Goal: Task Accomplishment & Management: Manage account settings

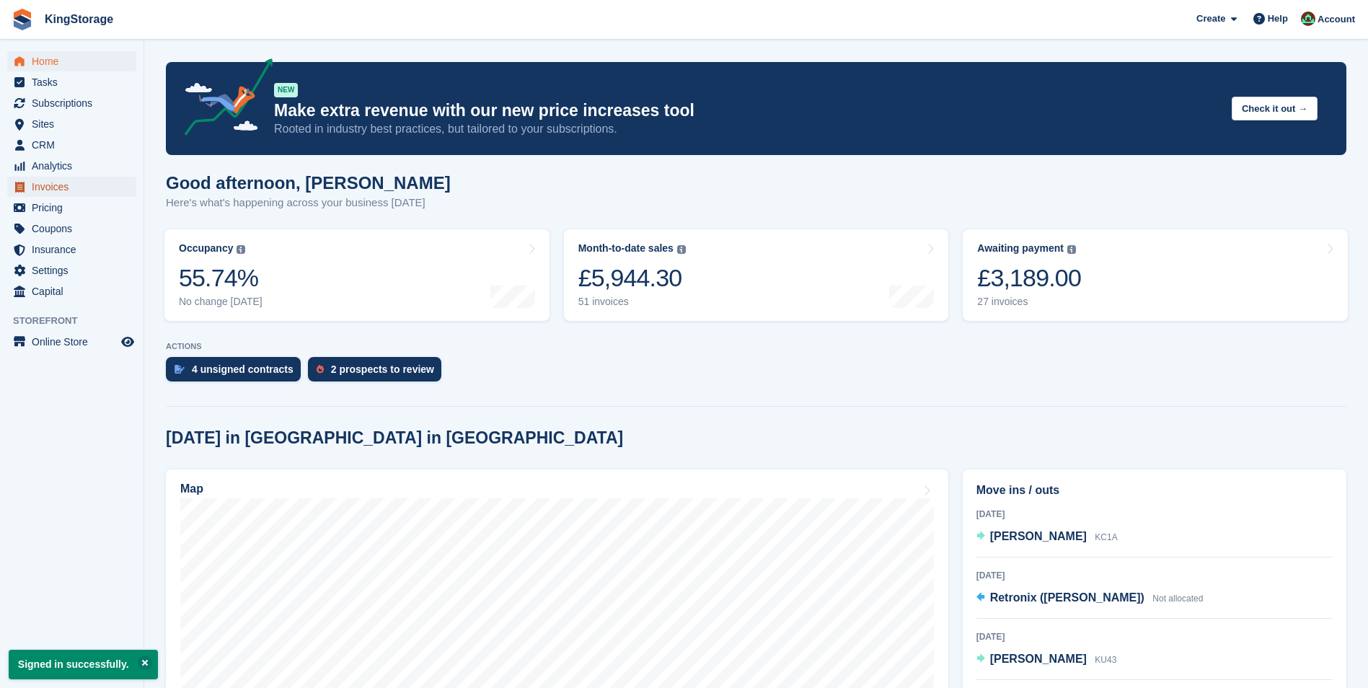
click at [37, 182] on span "Invoices" at bounding box center [75, 187] width 87 height 20
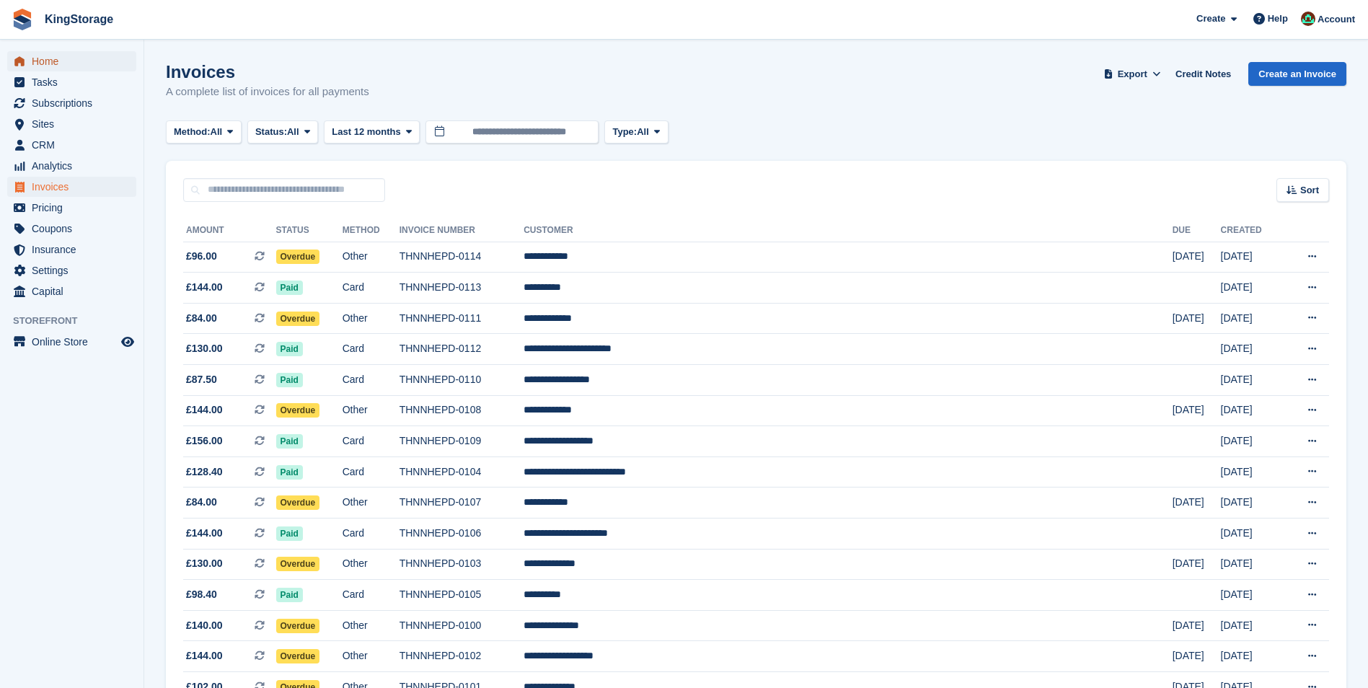
click at [61, 63] on span "Home" at bounding box center [75, 61] width 87 height 20
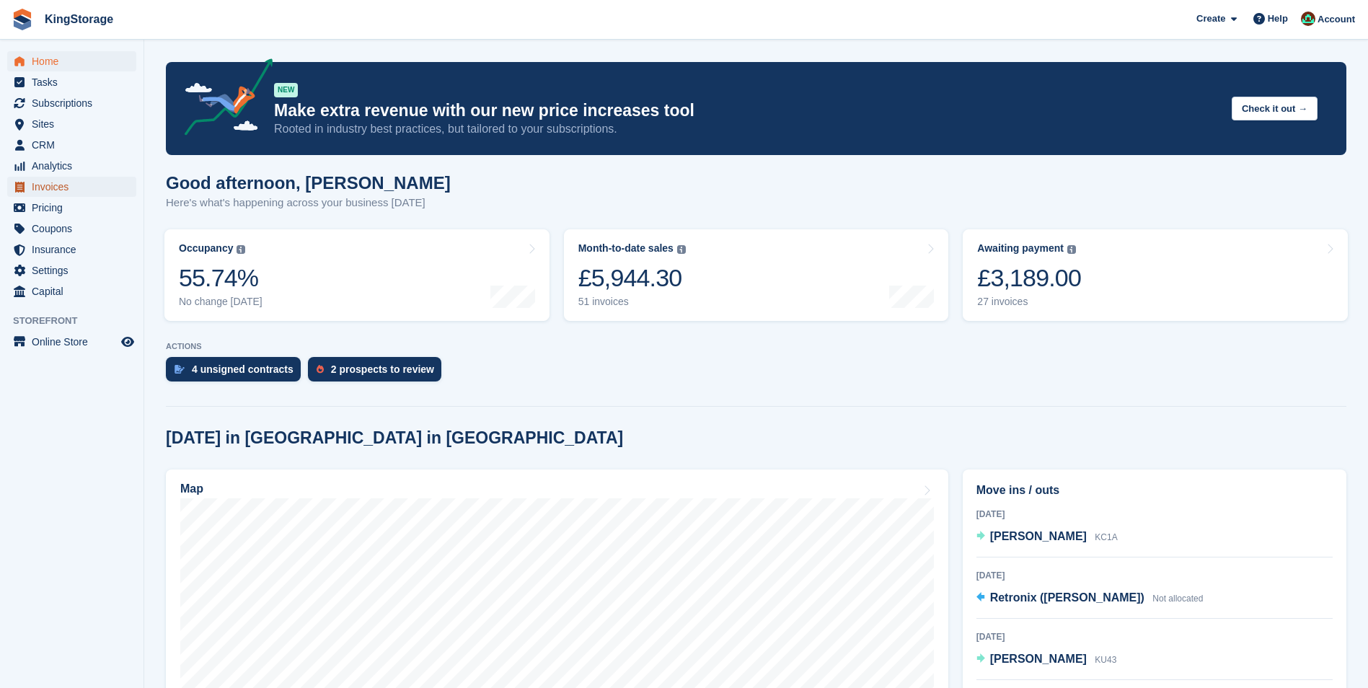
click at [53, 179] on span "Invoices" at bounding box center [75, 187] width 87 height 20
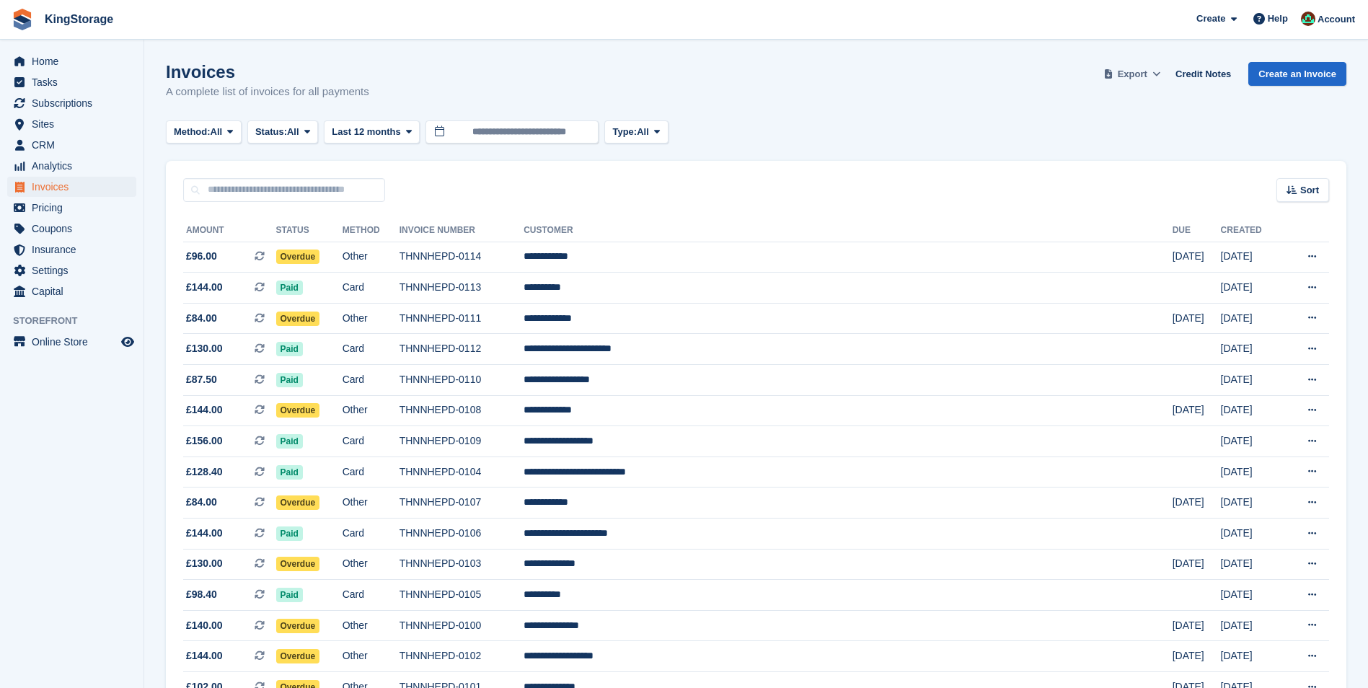
click at [1143, 79] on span "Export" at bounding box center [1133, 74] width 30 height 14
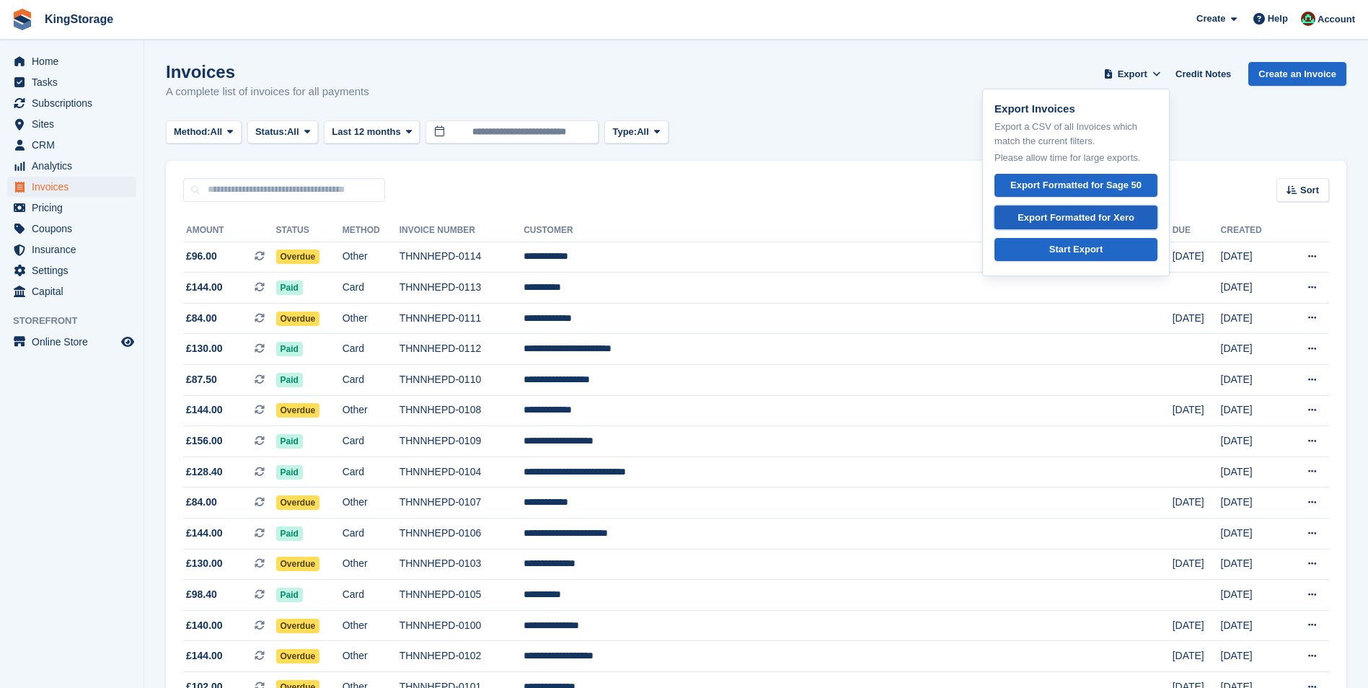
click at [1097, 213] on div "Export Formatted for Xero" at bounding box center [1075, 218] width 117 height 14
click at [508, 131] on input "**********" at bounding box center [511, 132] width 173 height 24
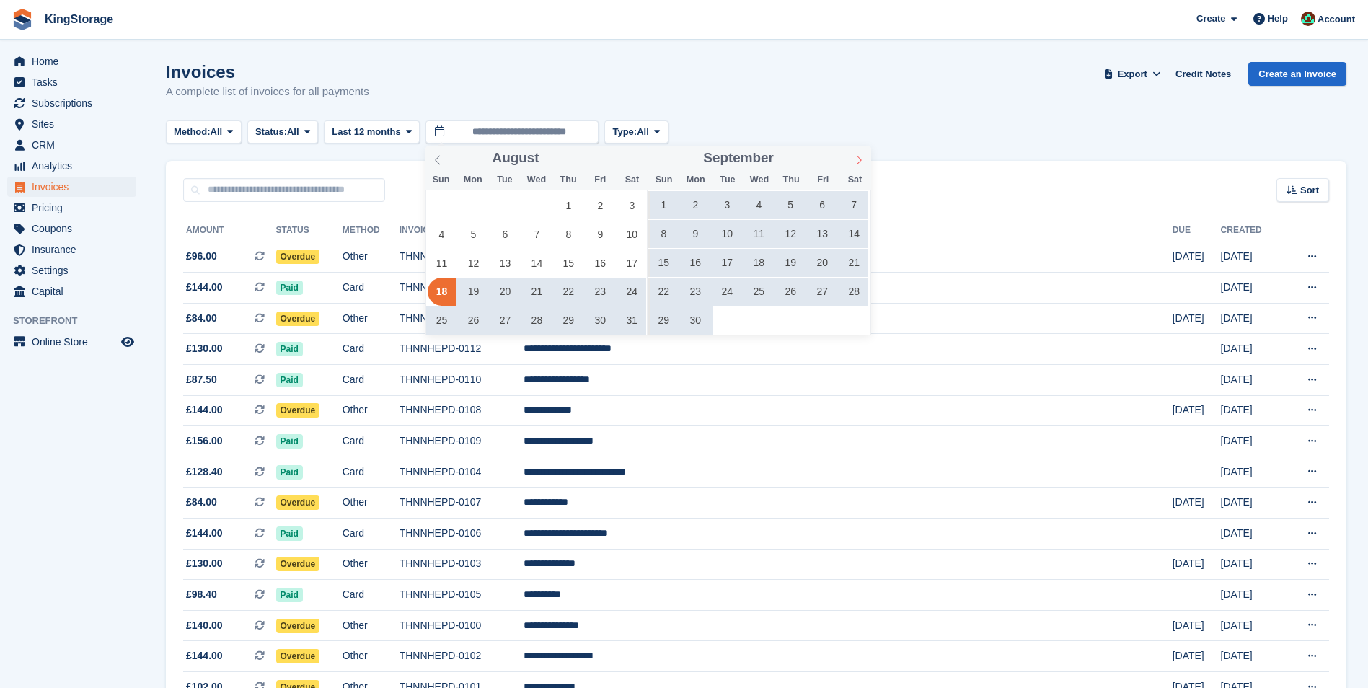
click at [857, 161] on icon at bounding box center [859, 160] width 10 height 10
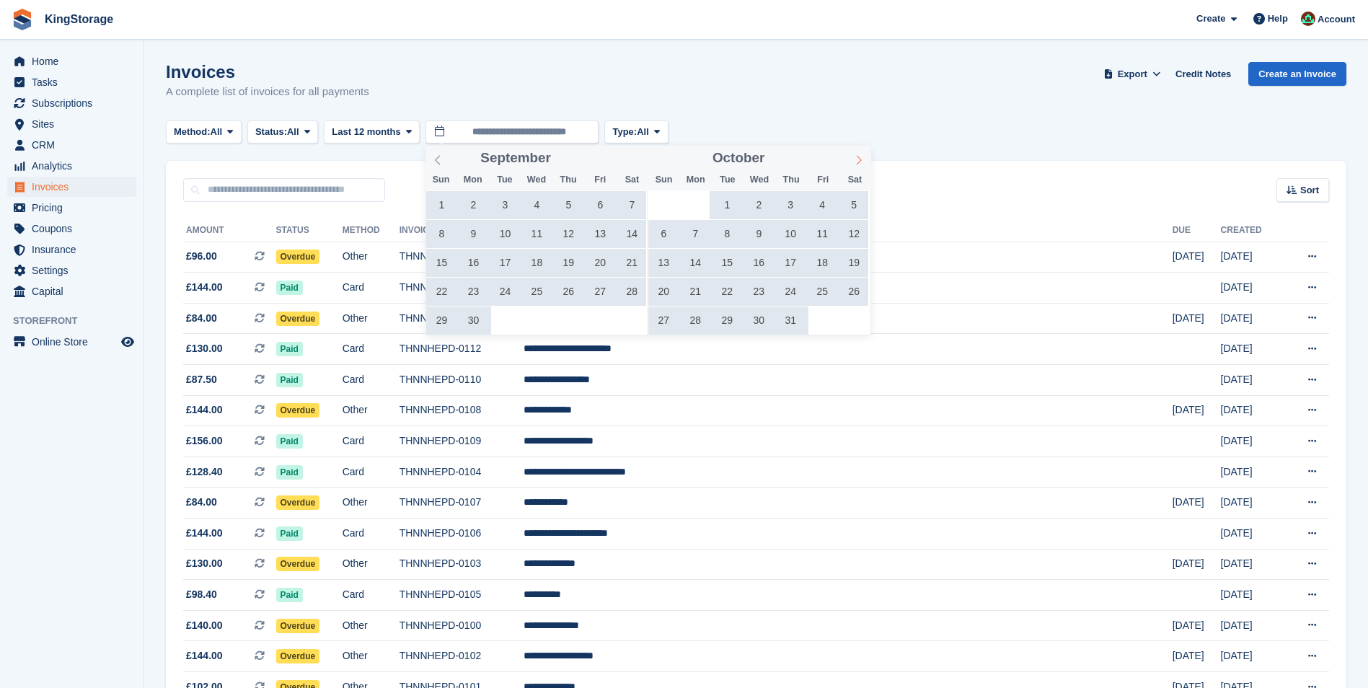
click at [857, 161] on icon at bounding box center [859, 160] width 10 height 10
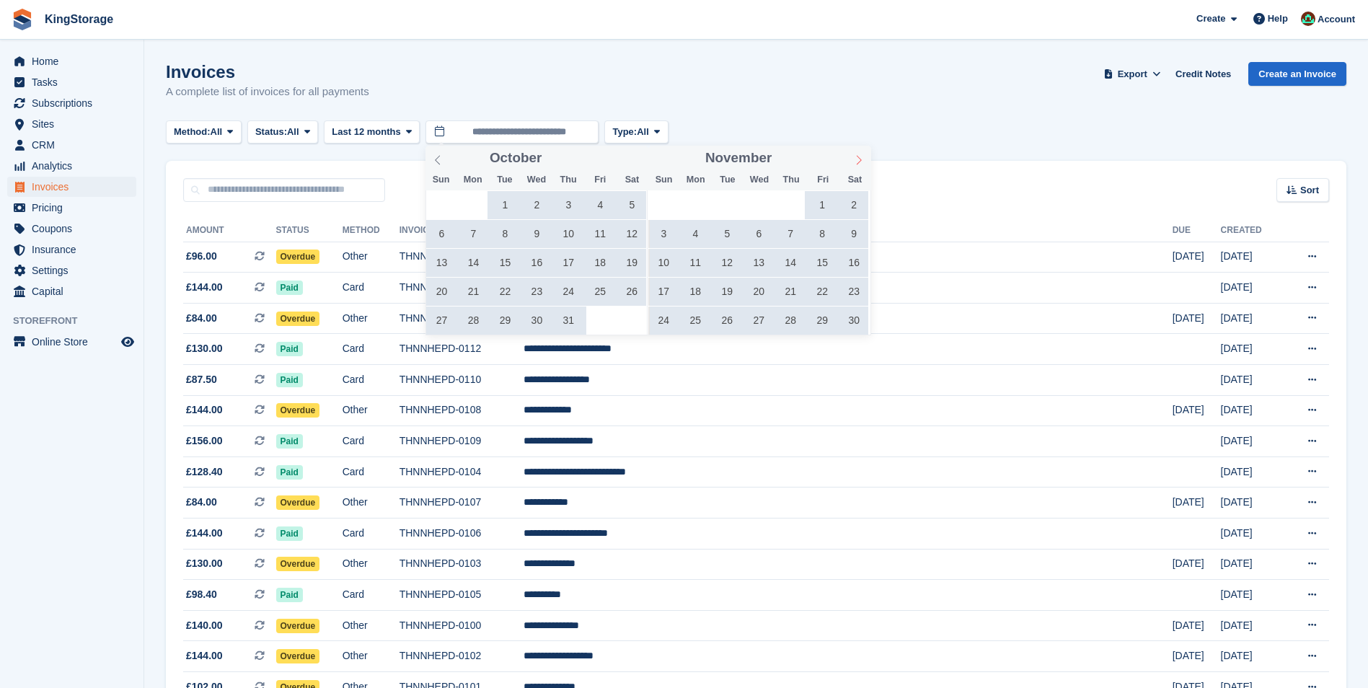
click at [857, 161] on icon at bounding box center [859, 160] width 10 height 10
type input "****"
click at [857, 161] on icon at bounding box center [859, 160] width 10 height 10
type input "****"
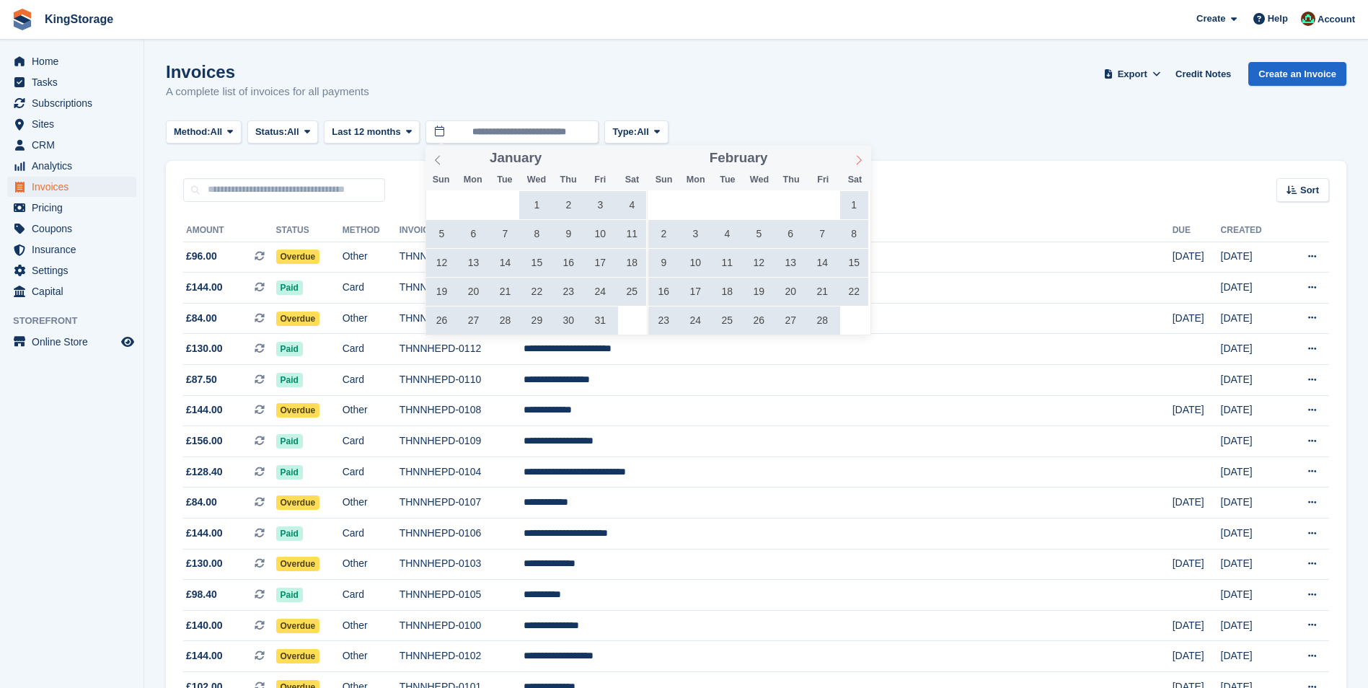
click at [857, 161] on icon at bounding box center [859, 160] width 10 height 10
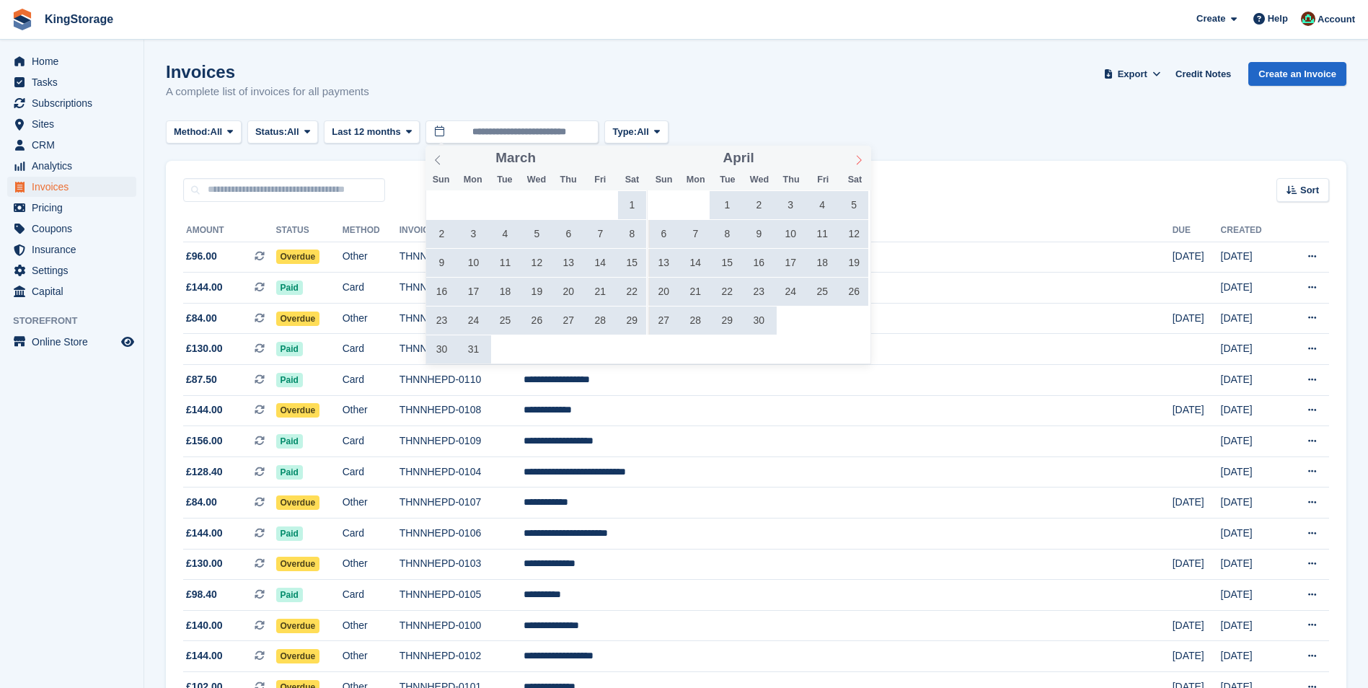
click at [857, 161] on icon at bounding box center [859, 160] width 10 height 10
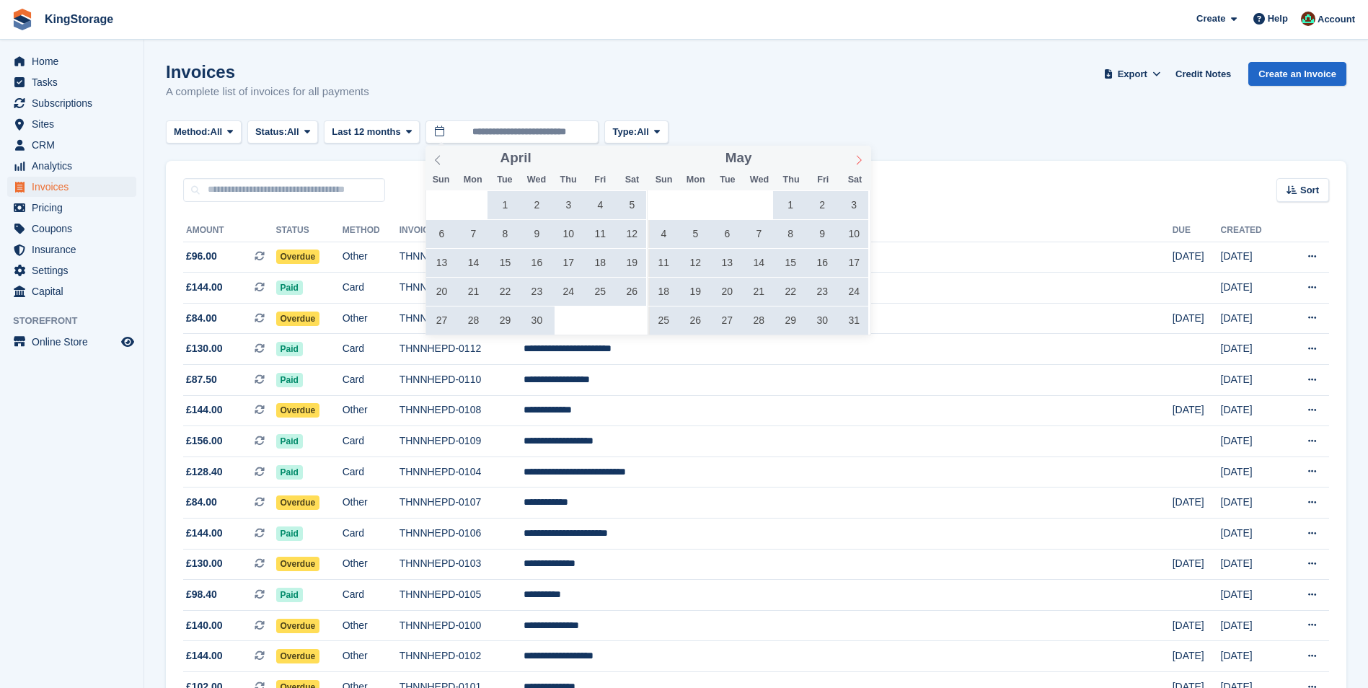
click at [857, 161] on icon at bounding box center [859, 160] width 10 height 10
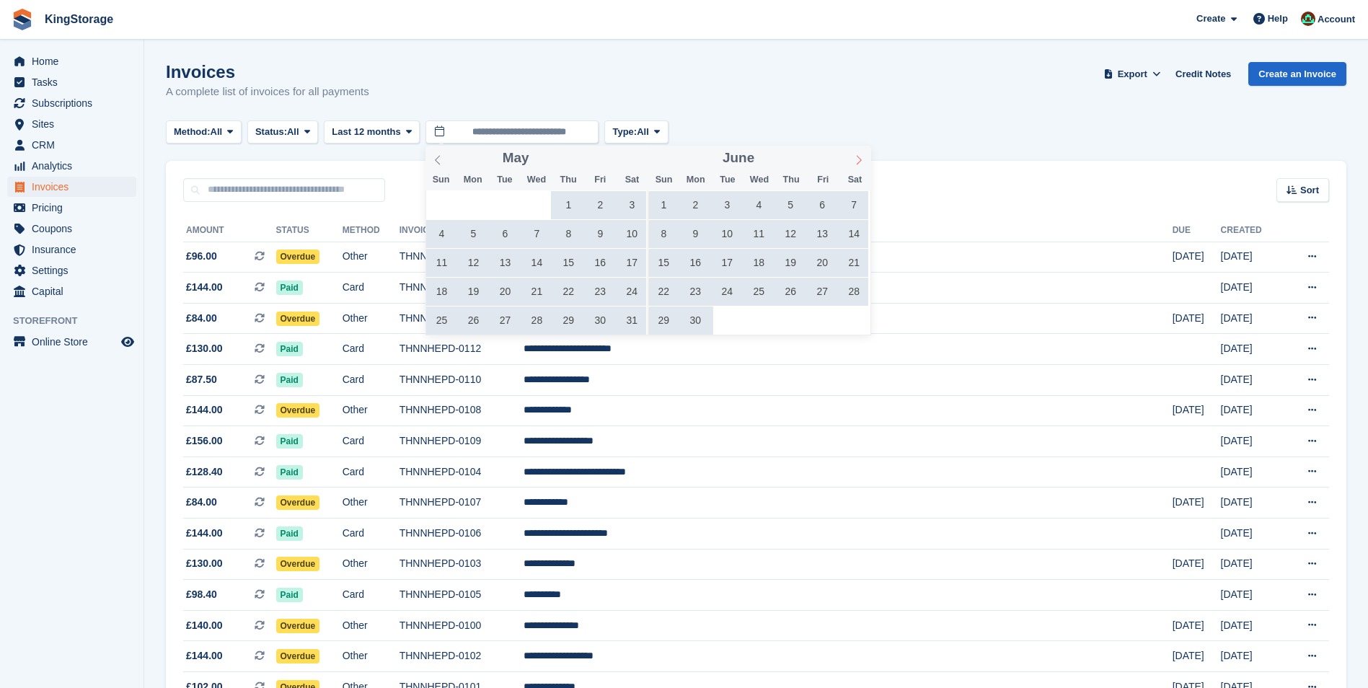
click at [857, 161] on icon at bounding box center [859, 160] width 10 height 10
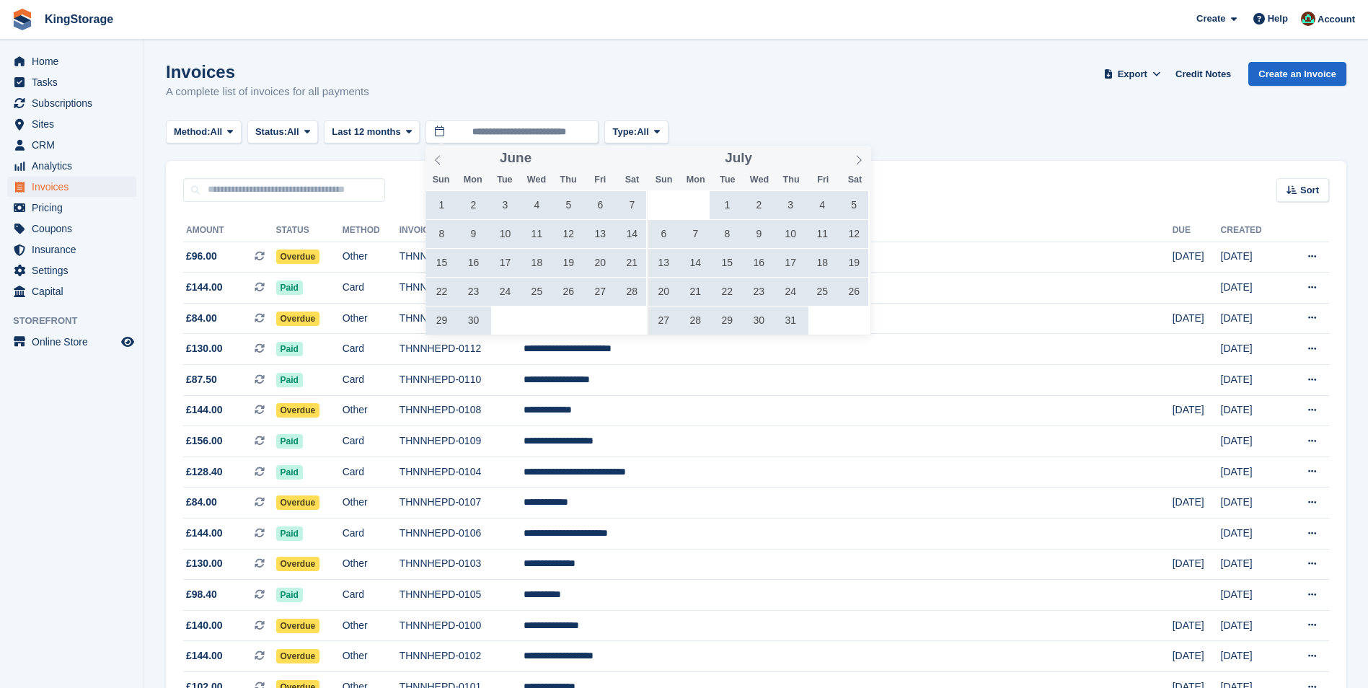
click at [759, 265] on span "16" at bounding box center [759, 263] width 28 height 28
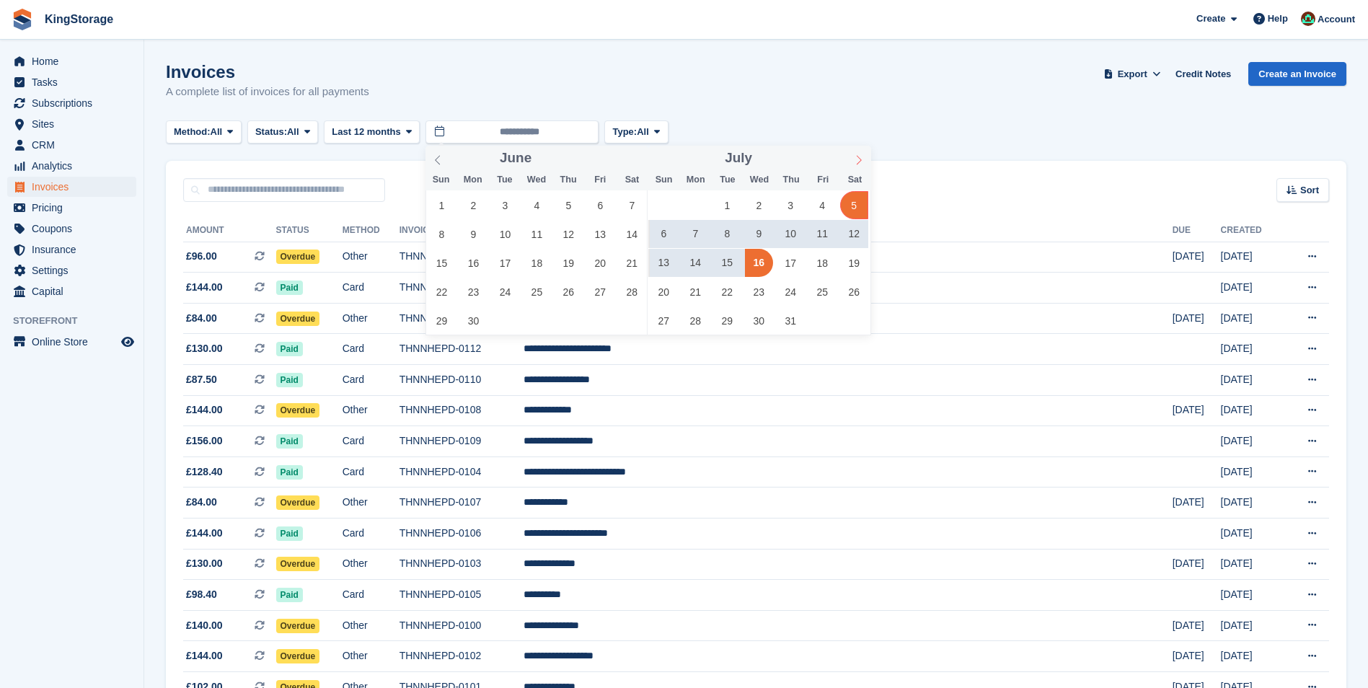
click at [857, 161] on icon at bounding box center [859, 160] width 10 height 10
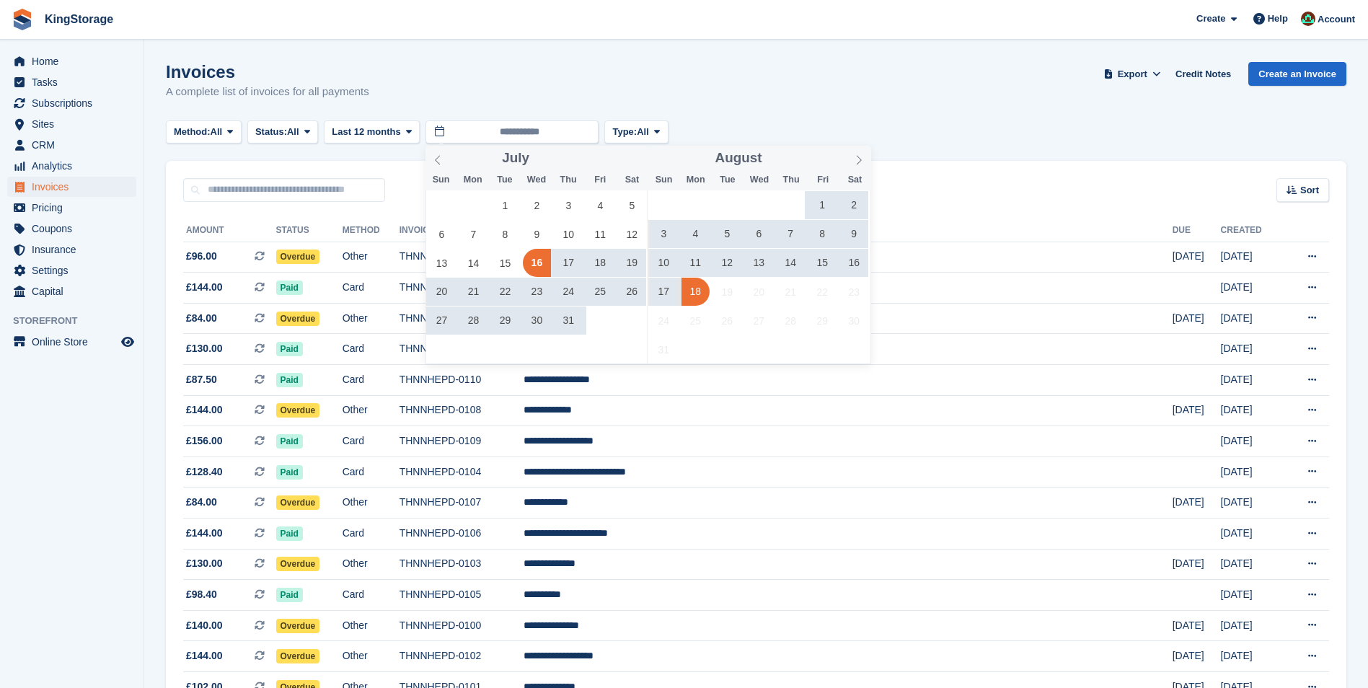
click at [696, 293] on span "18" at bounding box center [695, 292] width 28 height 28
type input "**********"
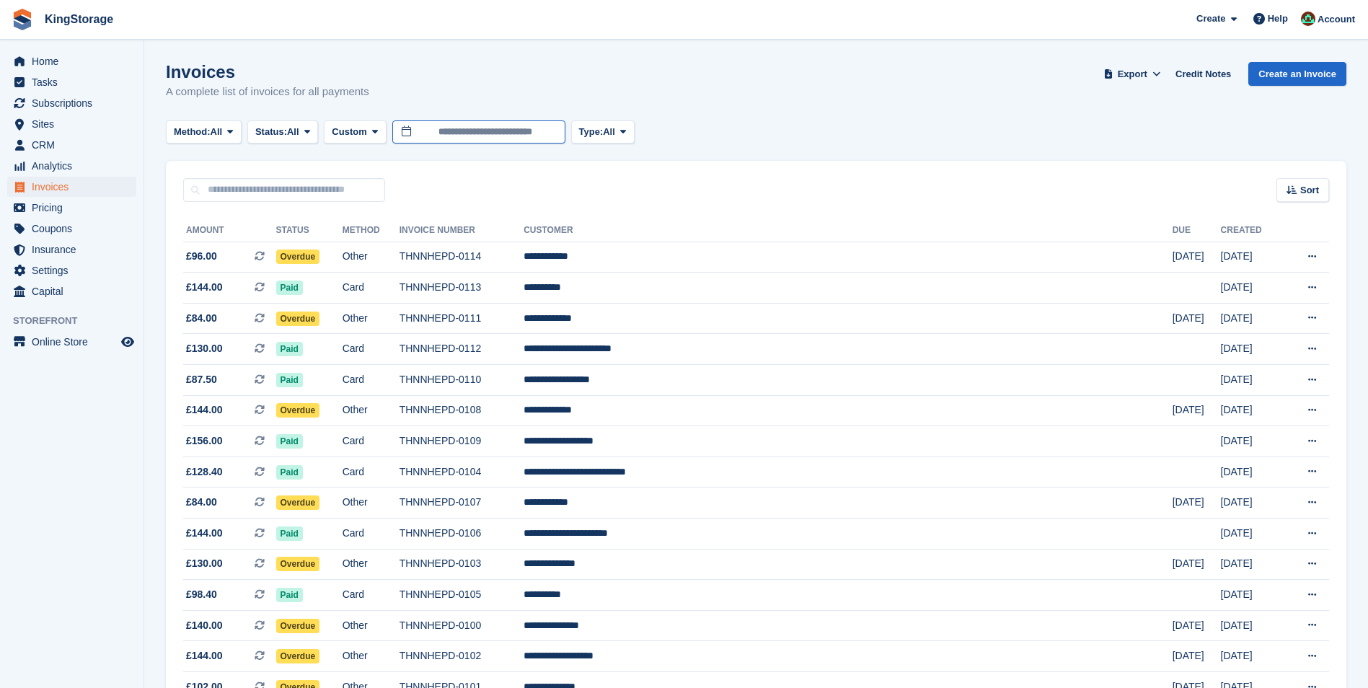
click at [549, 136] on input "**********" at bounding box center [478, 132] width 173 height 24
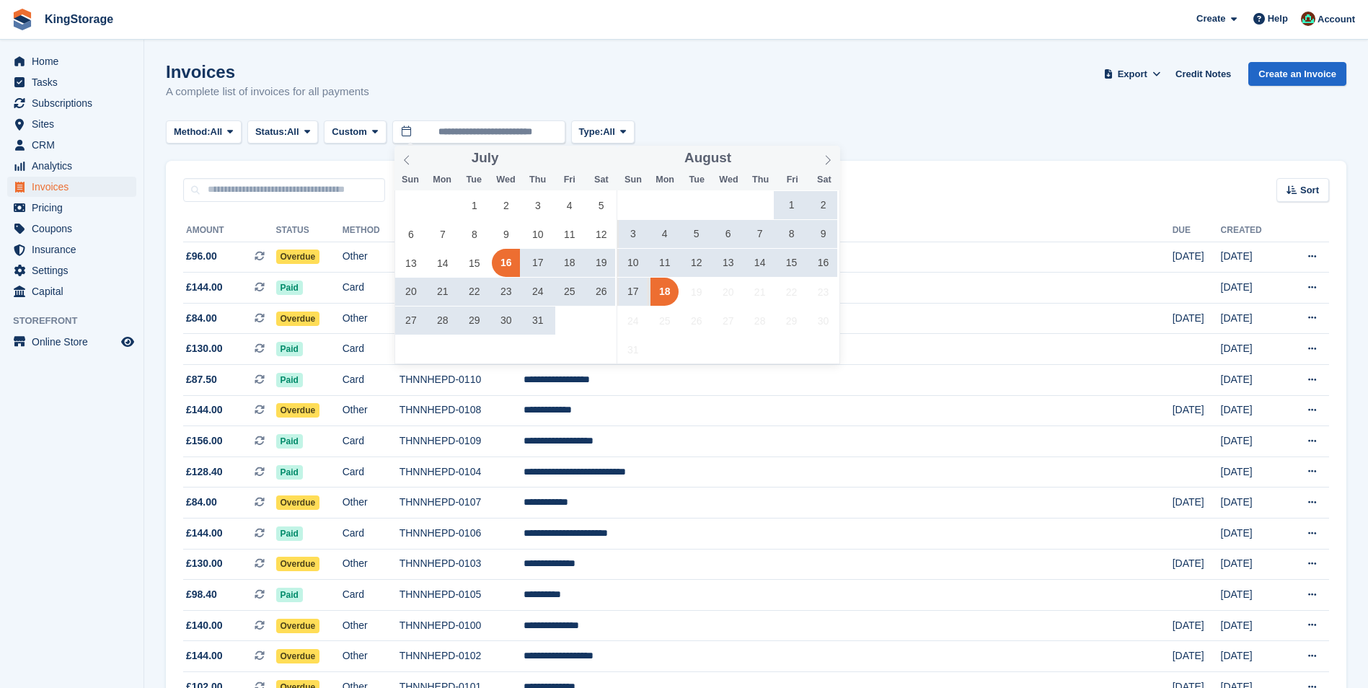
click at [821, 262] on span "16" at bounding box center [823, 263] width 28 height 28
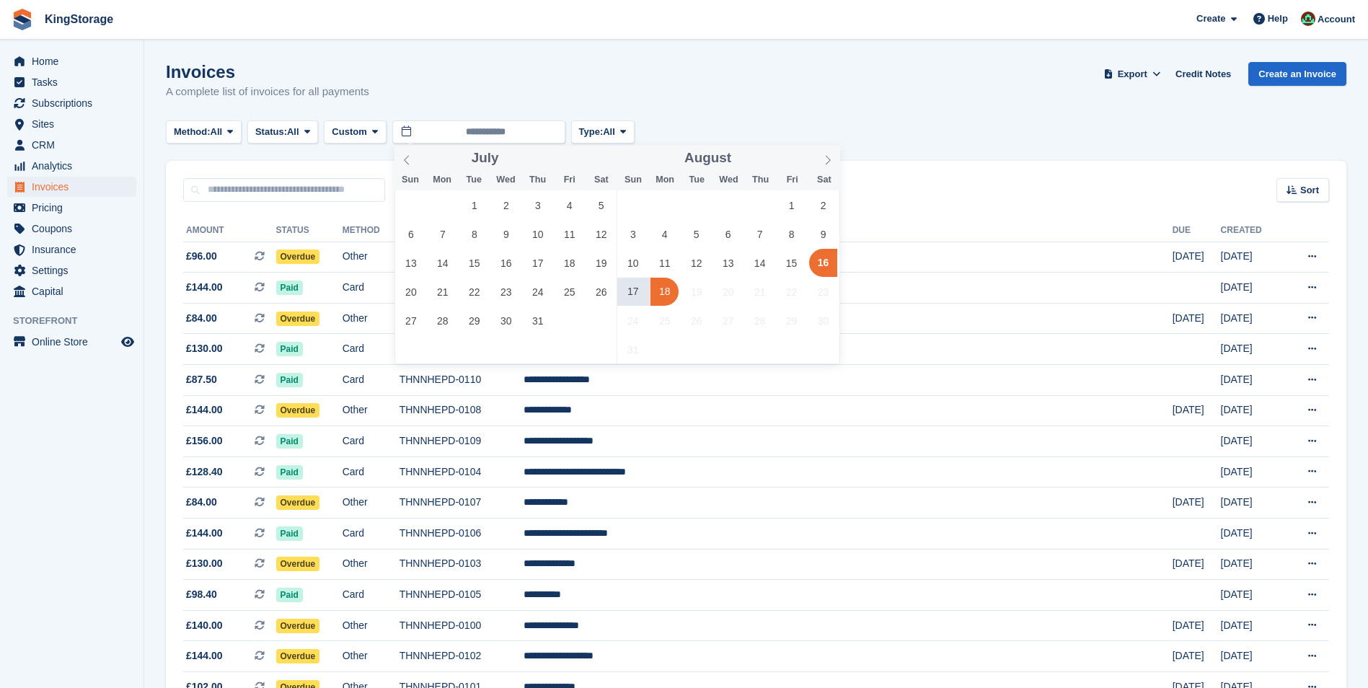
click at [663, 291] on span "18" at bounding box center [664, 292] width 28 height 28
type input "**********"
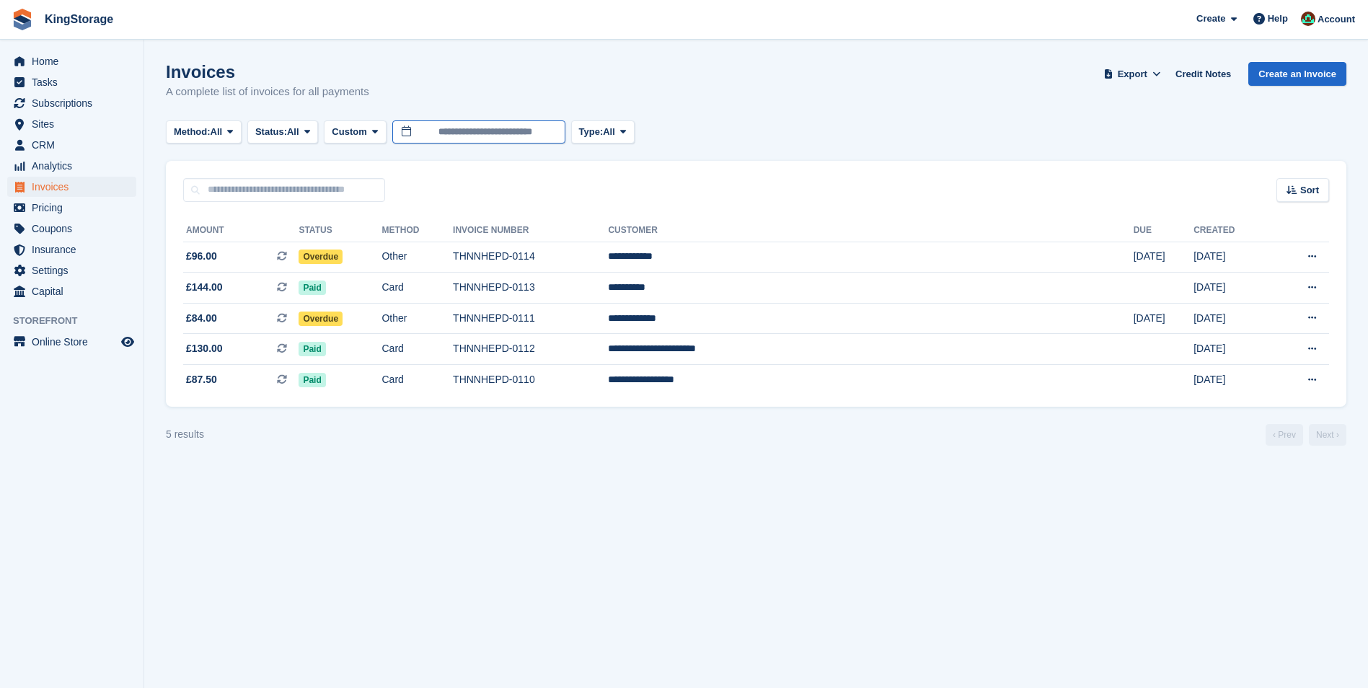
click at [502, 138] on input "**********" at bounding box center [478, 132] width 173 height 24
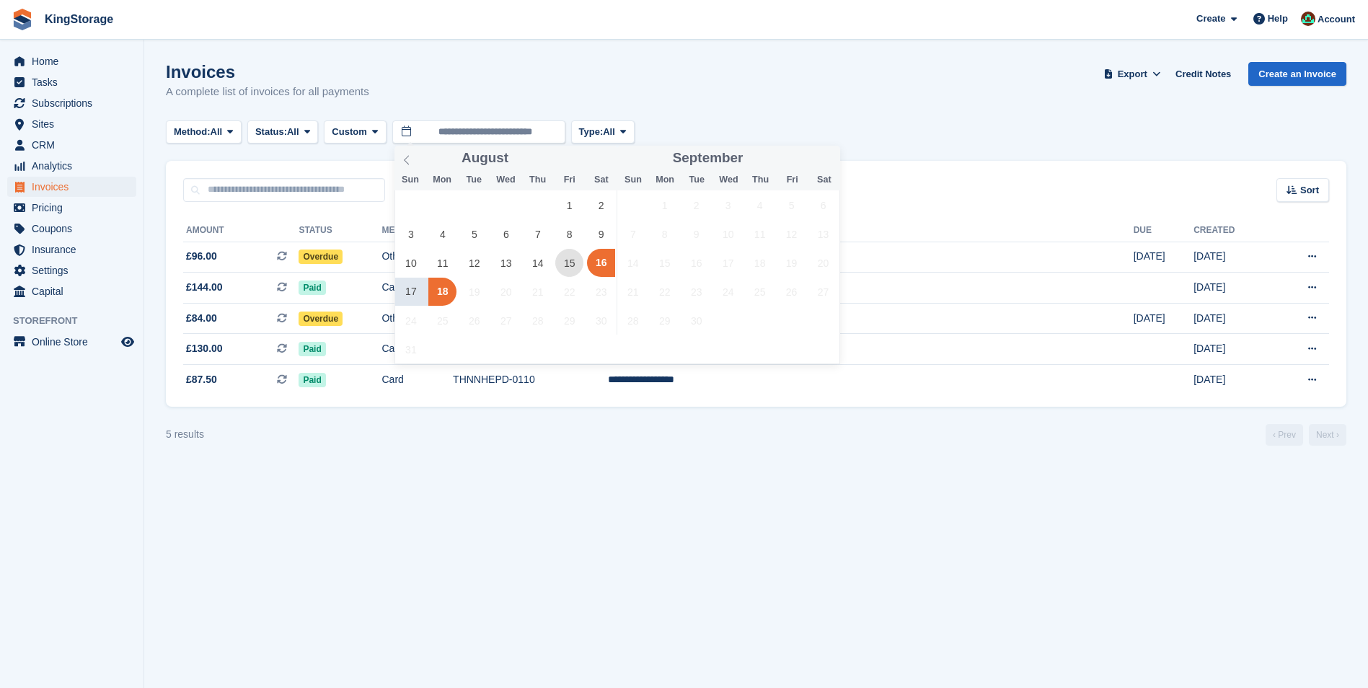
click at [573, 267] on span "15" at bounding box center [569, 263] width 28 height 28
click at [449, 296] on span "18" at bounding box center [442, 292] width 28 height 28
type input "**********"
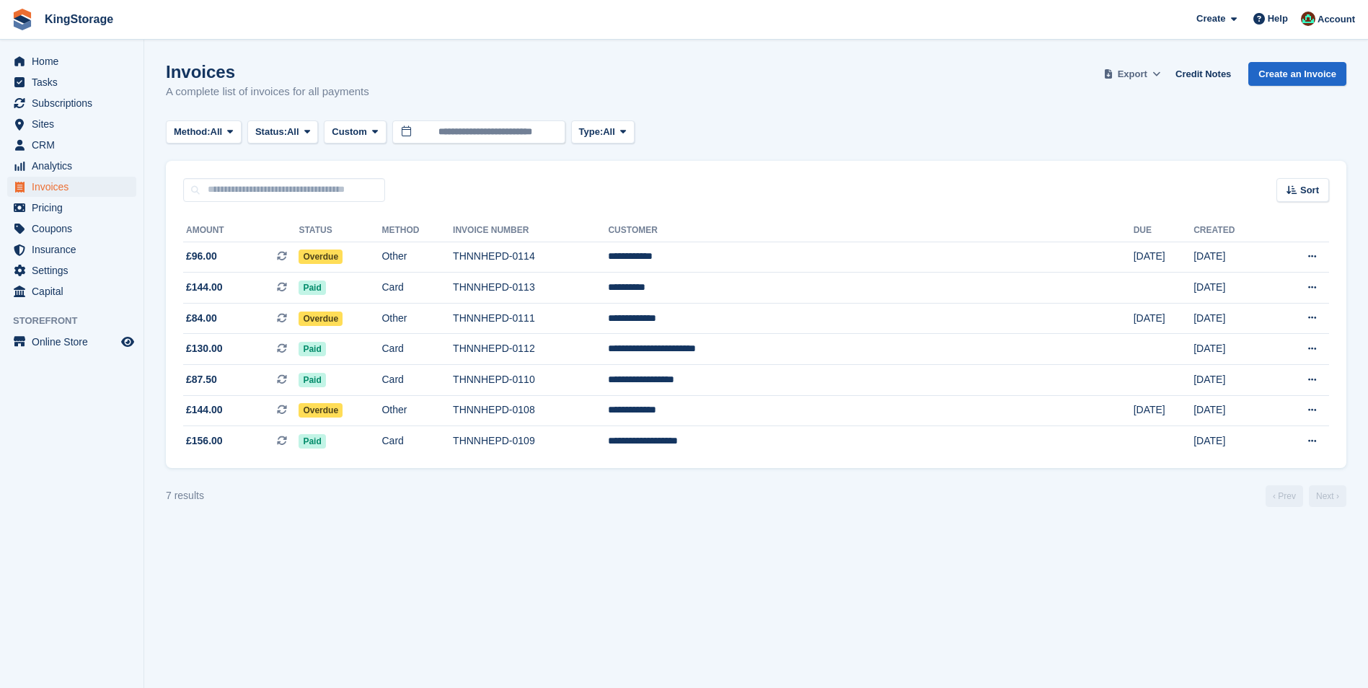
click at [1144, 76] on span "Export" at bounding box center [1133, 74] width 30 height 14
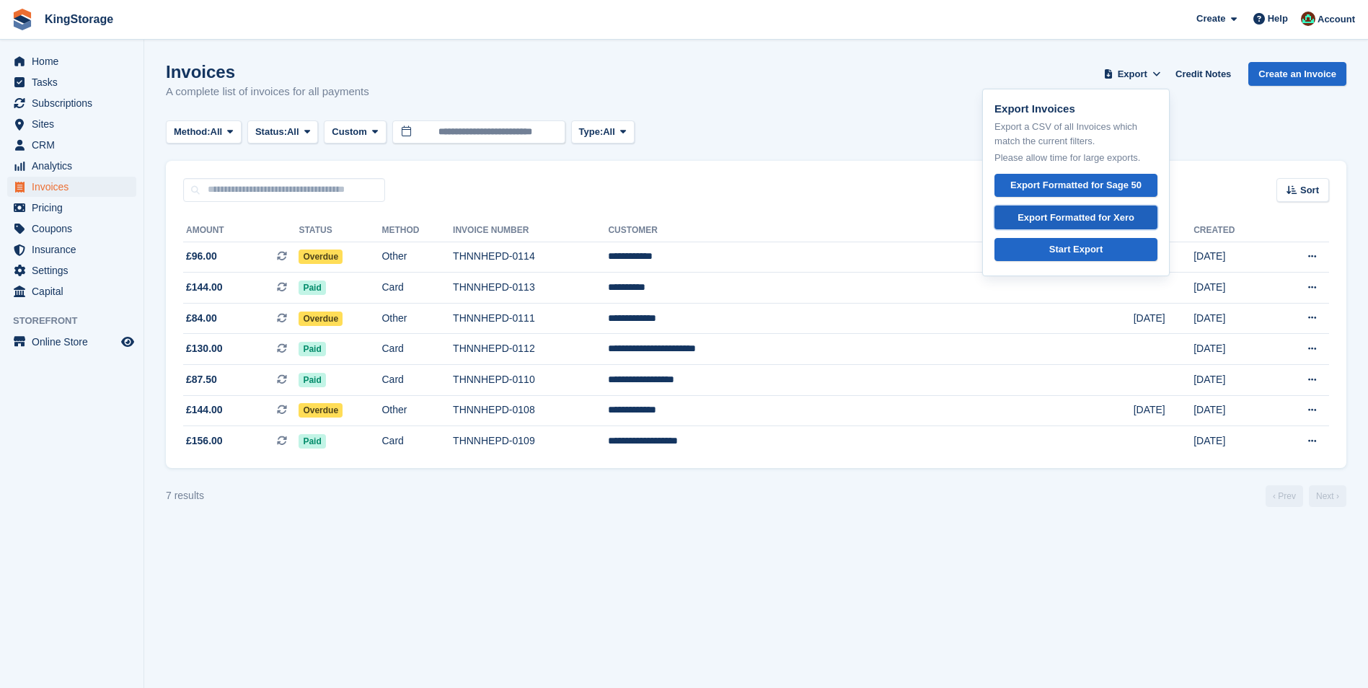
click at [1082, 219] on div "Export Formatted for Xero" at bounding box center [1075, 218] width 117 height 14
click at [63, 169] on span "Analytics" at bounding box center [75, 166] width 87 height 20
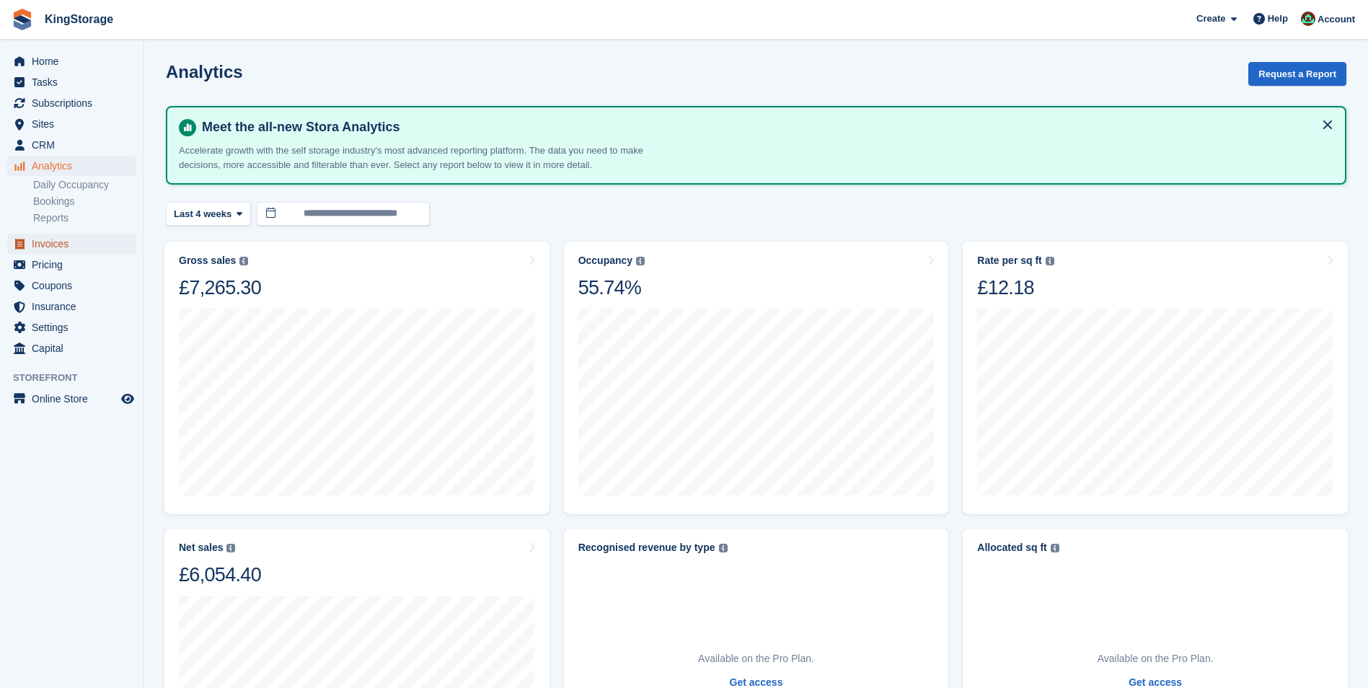
click at [53, 244] on span "Invoices" at bounding box center [75, 244] width 87 height 20
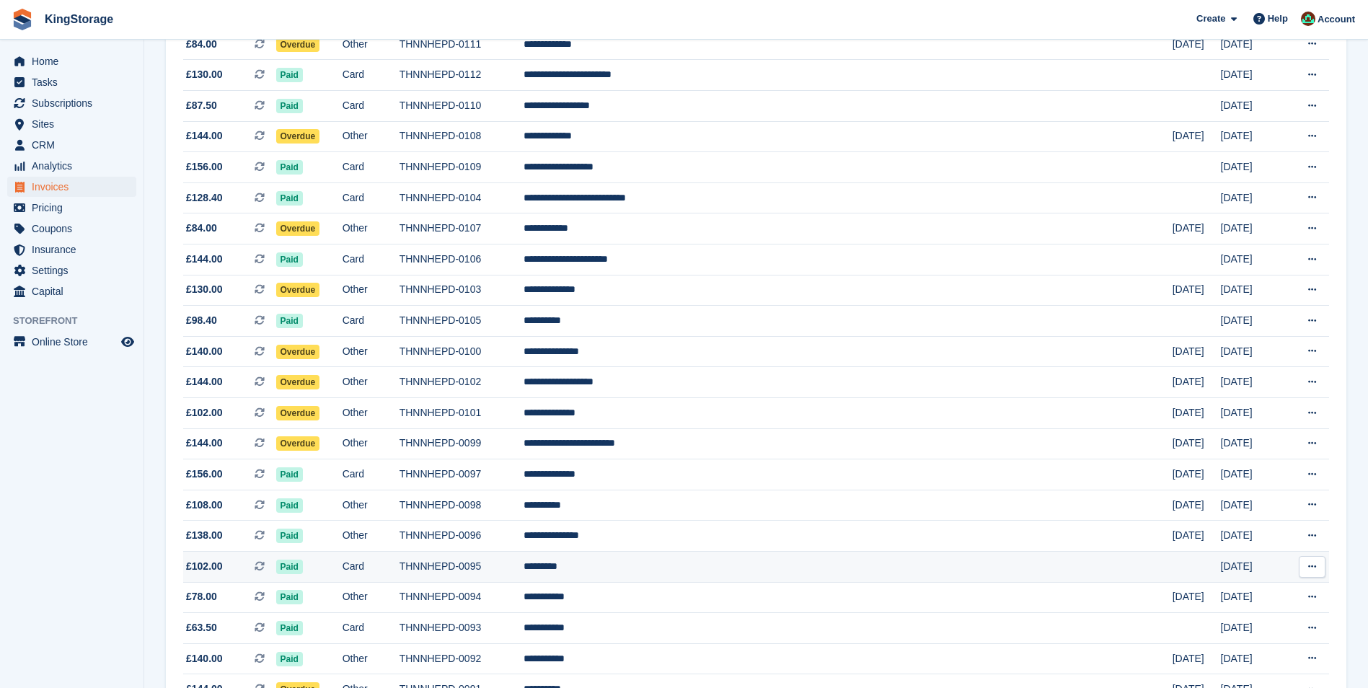
scroll to position [288, 0]
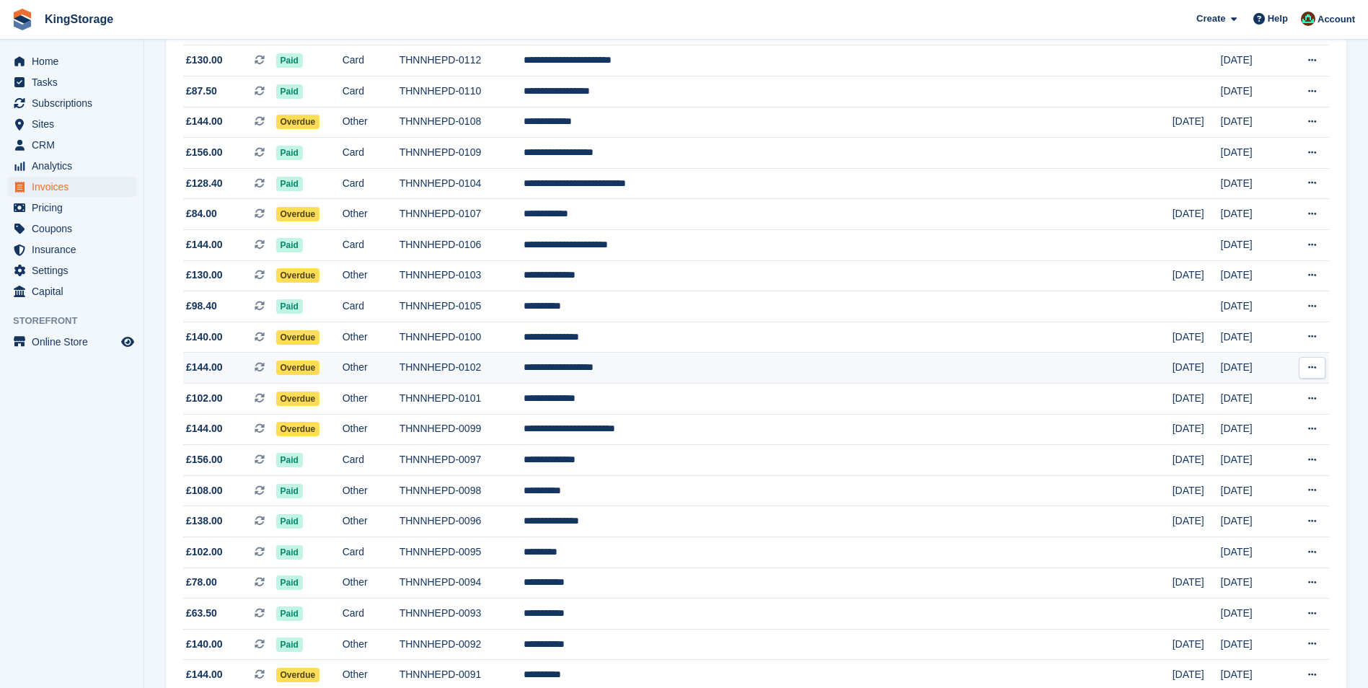
click at [524, 369] on td "THNNHEPD-0102" at bounding box center [461, 368] width 125 height 31
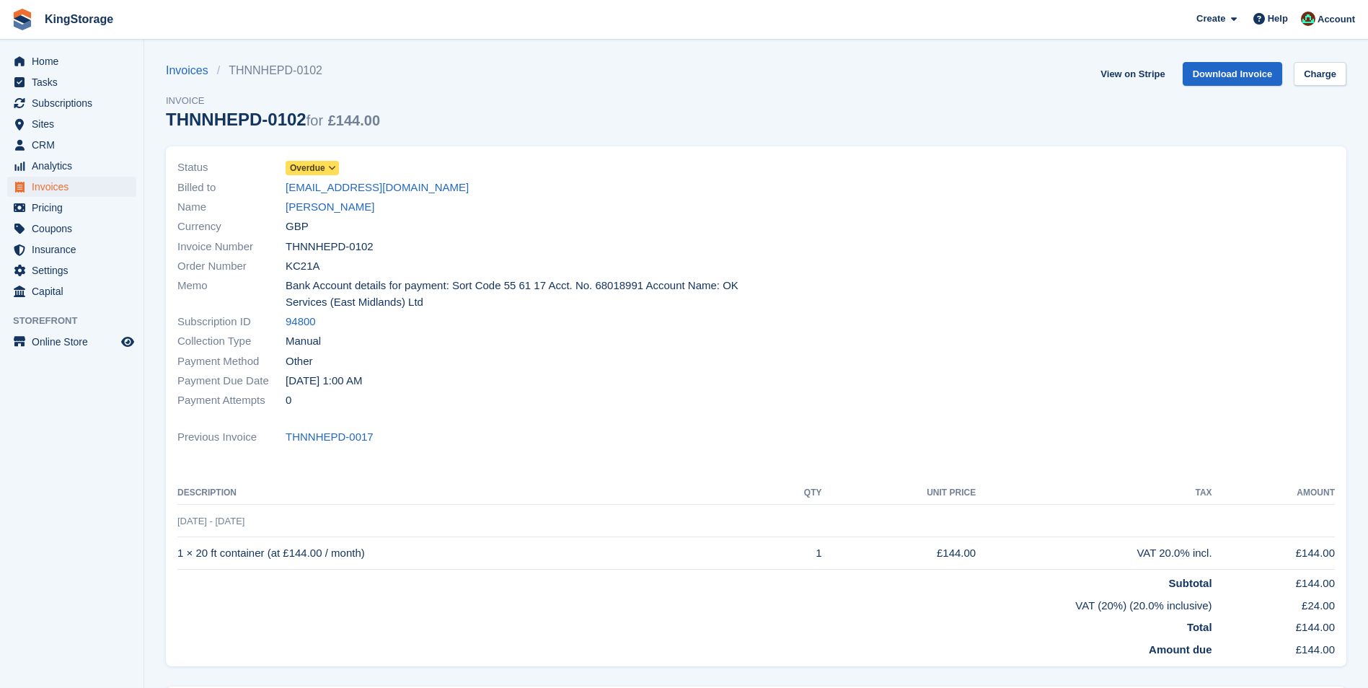
click at [327, 169] on span at bounding box center [333, 168] width 12 height 12
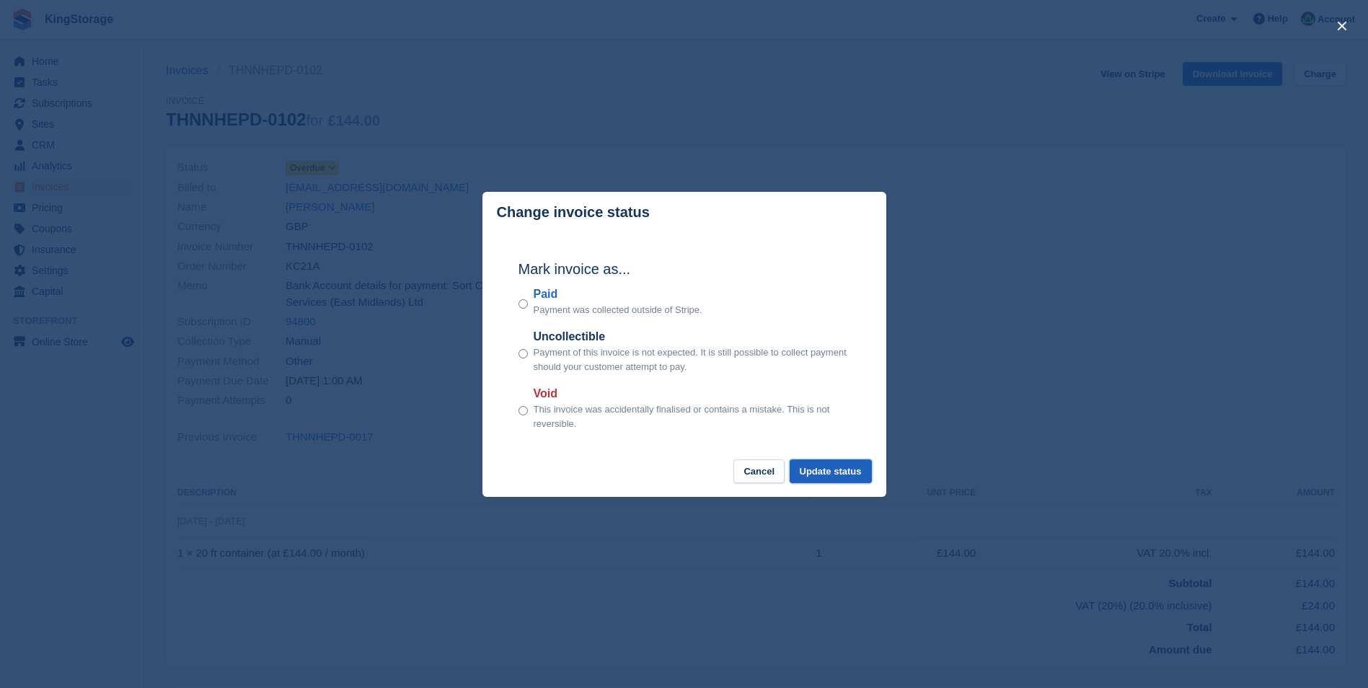
click at [851, 474] on button "Update status" at bounding box center [830, 471] width 82 height 24
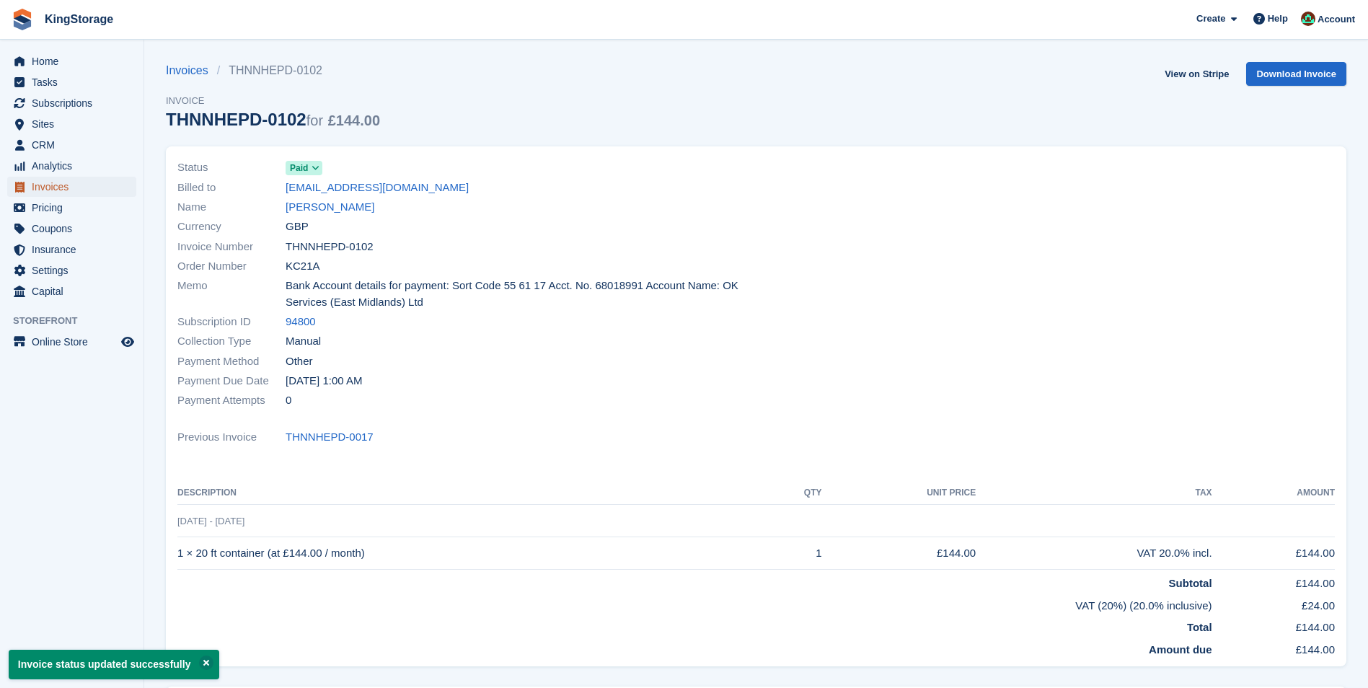
click at [63, 189] on span "Invoices" at bounding box center [75, 187] width 87 height 20
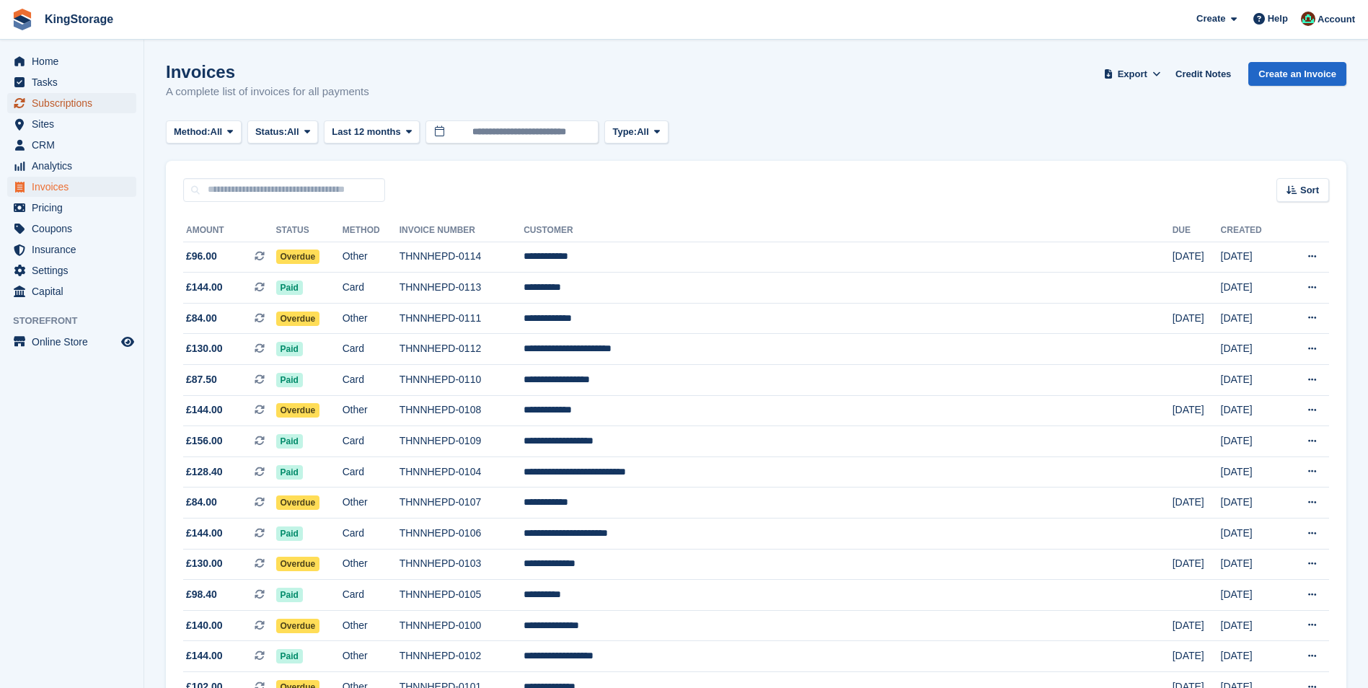
click at [87, 105] on span "Subscriptions" at bounding box center [75, 103] width 87 height 20
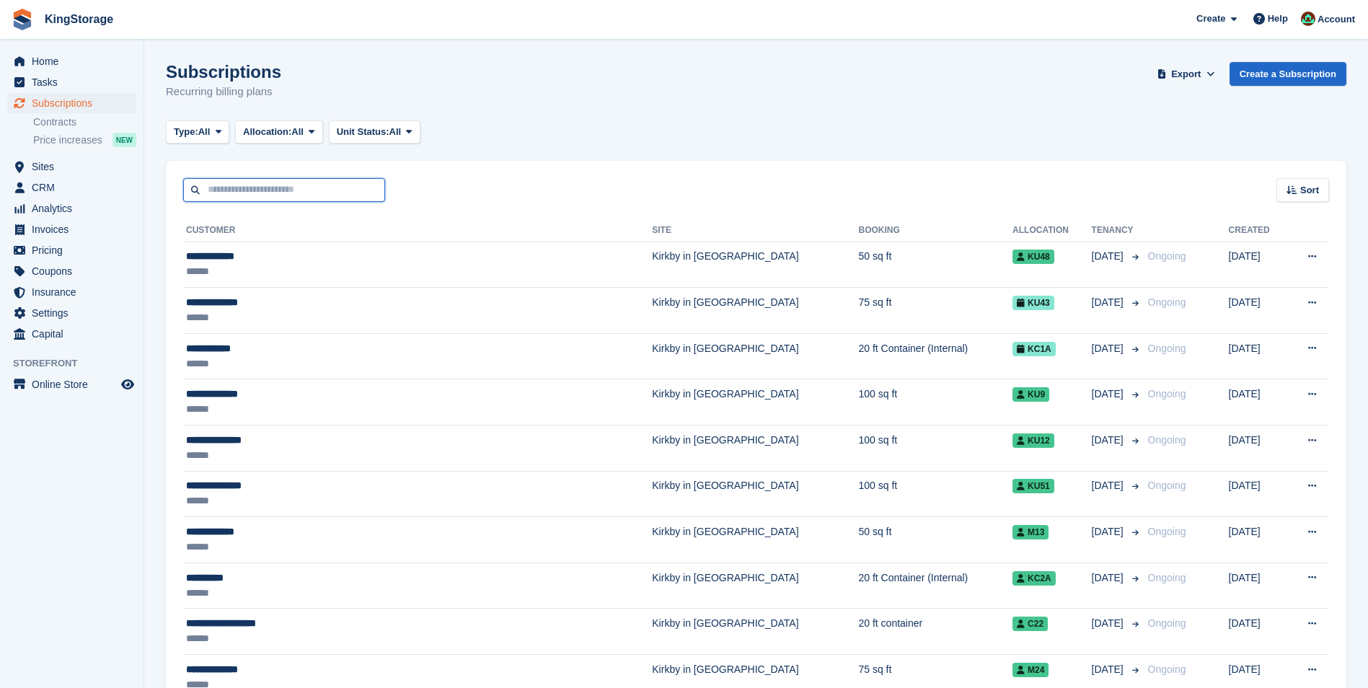
click at [269, 188] on input "text" at bounding box center [284, 190] width 202 height 24
type input "*****"
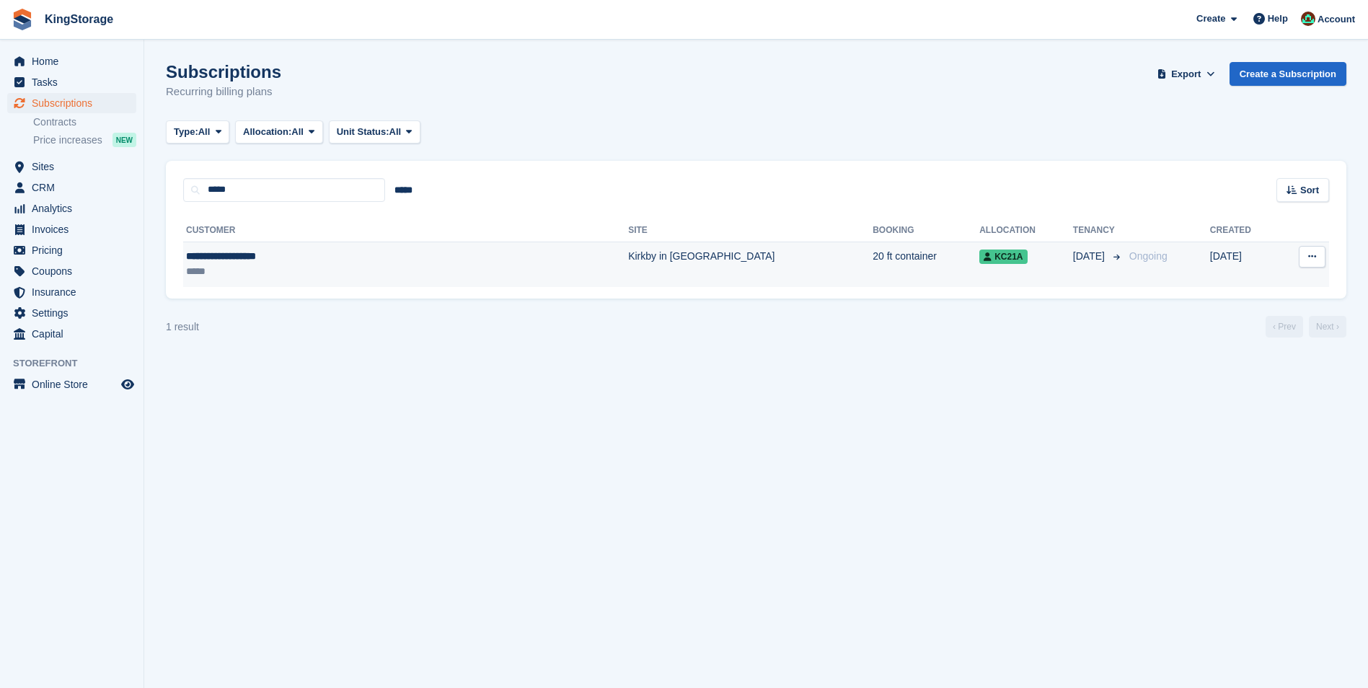
click at [269, 249] on div "**********" at bounding box center [318, 256] width 264 height 15
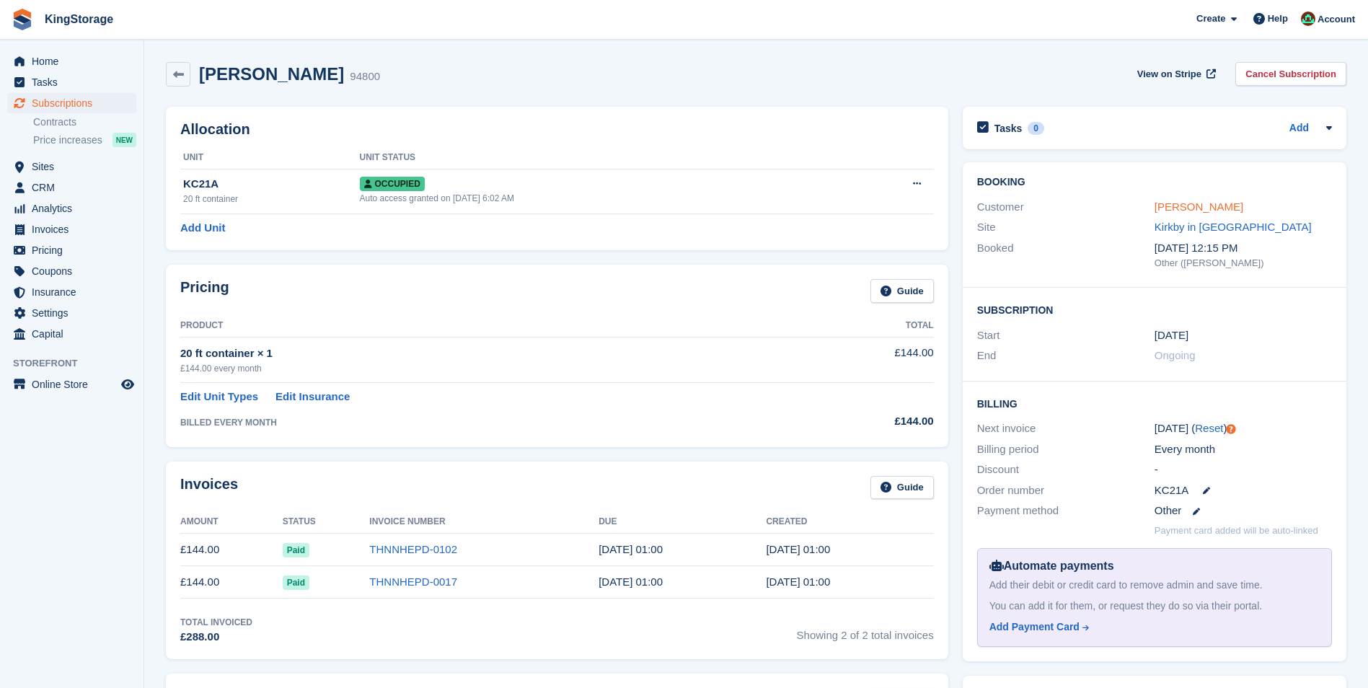
click at [1218, 207] on link "Jacinta Skeavington" at bounding box center [1198, 206] width 89 height 12
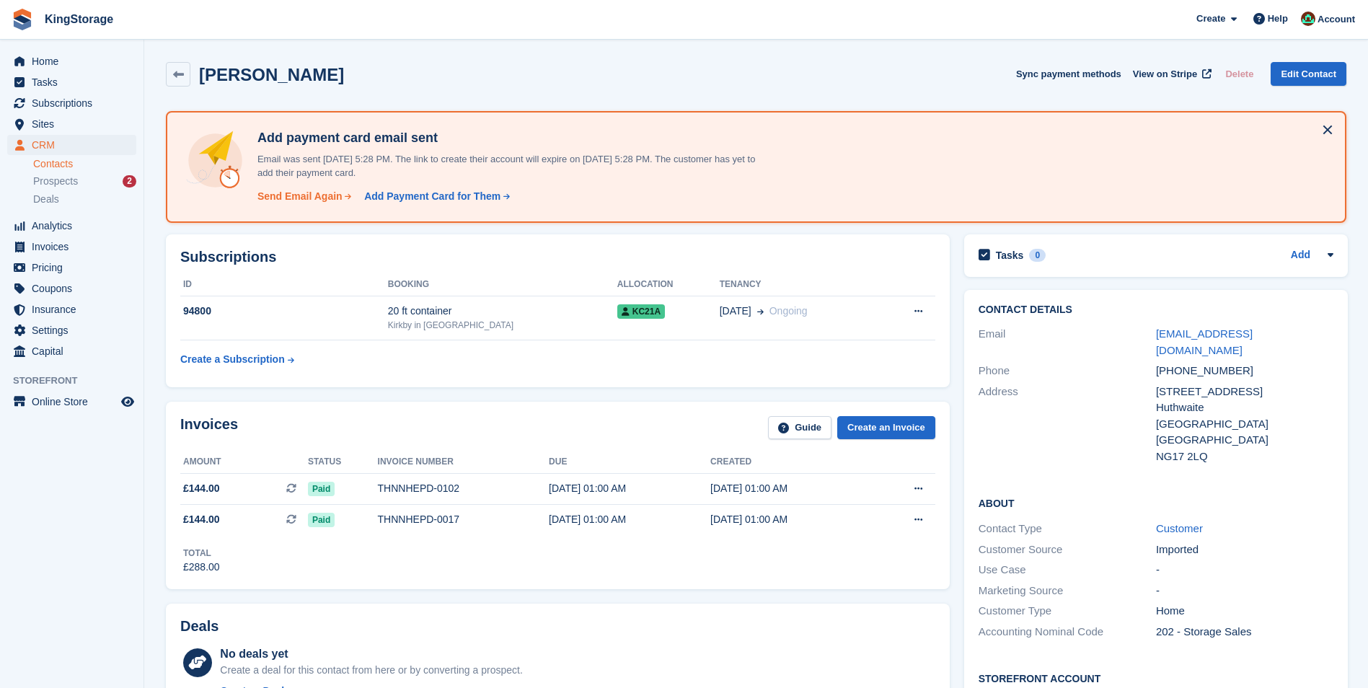
click at [313, 200] on div "Send Email Again" at bounding box center [299, 196] width 85 height 15
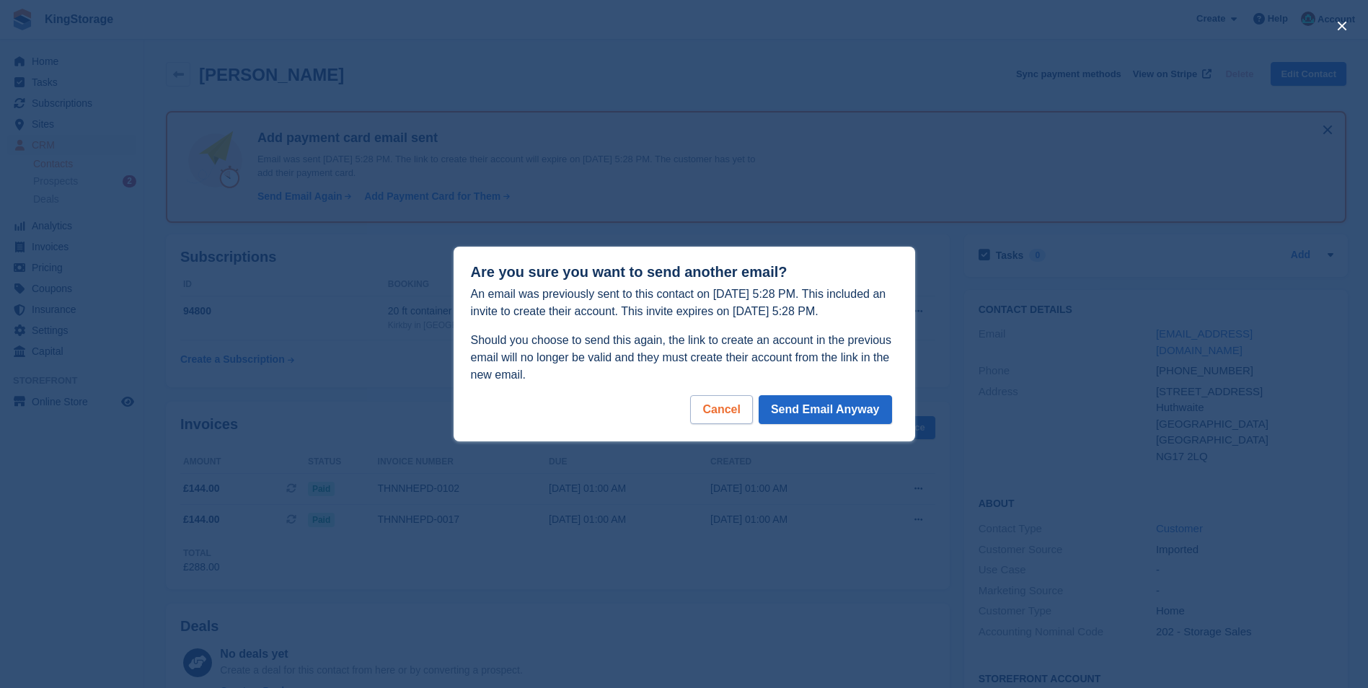
click at [714, 412] on div "Cancel" at bounding box center [721, 409] width 62 height 29
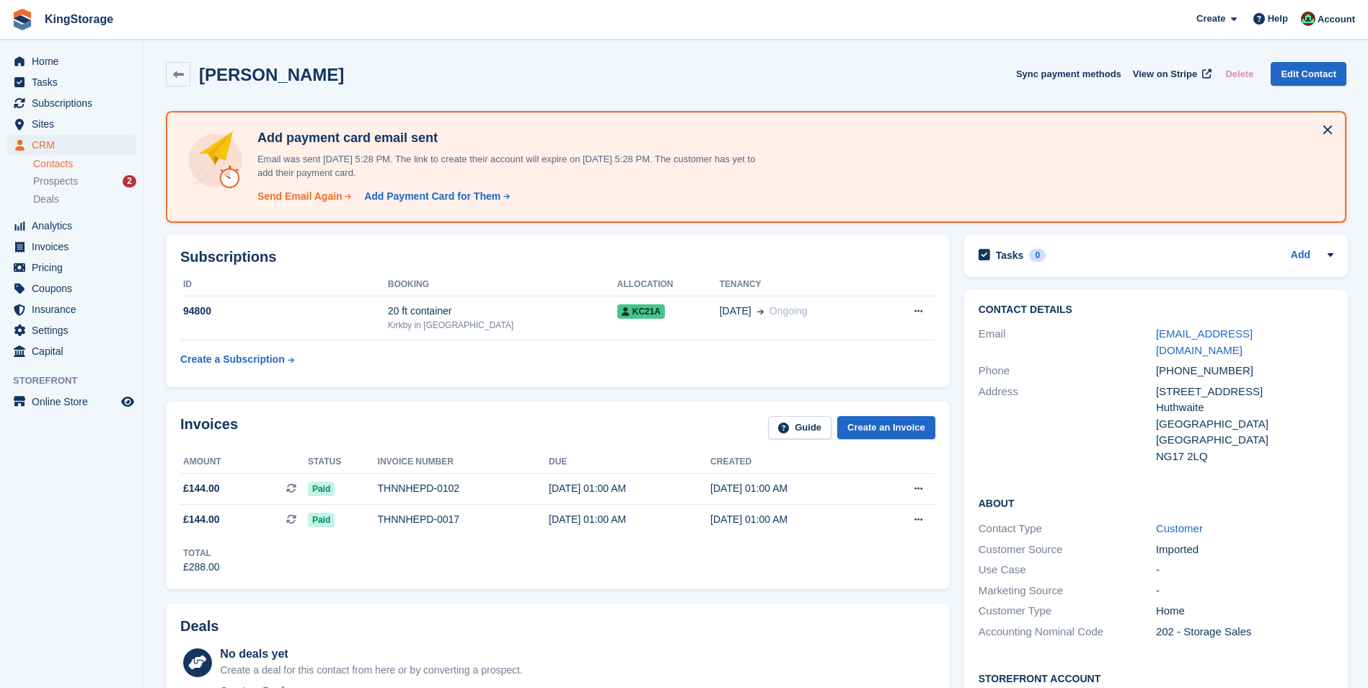
click at [299, 200] on div "Send Email Again" at bounding box center [299, 196] width 85 height 15
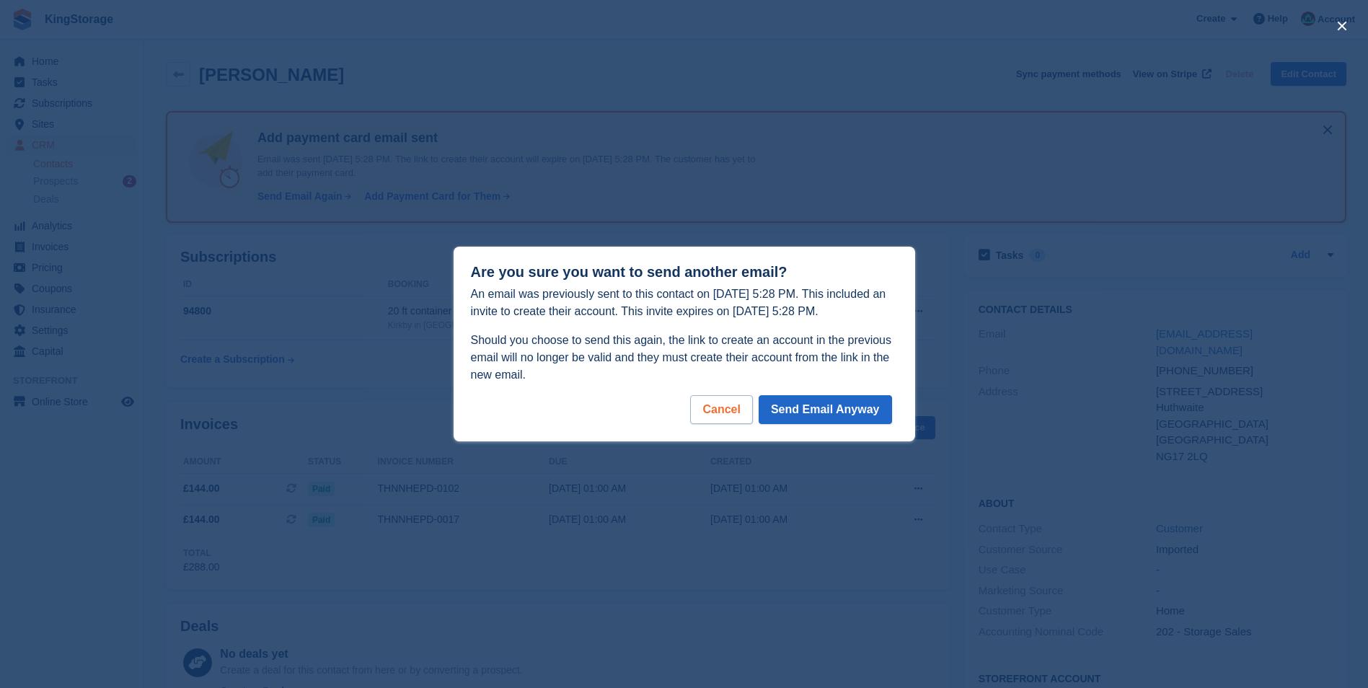
click at [730, 412] on div "Cancel" at bounding box center [721, 409] width 62 height 29
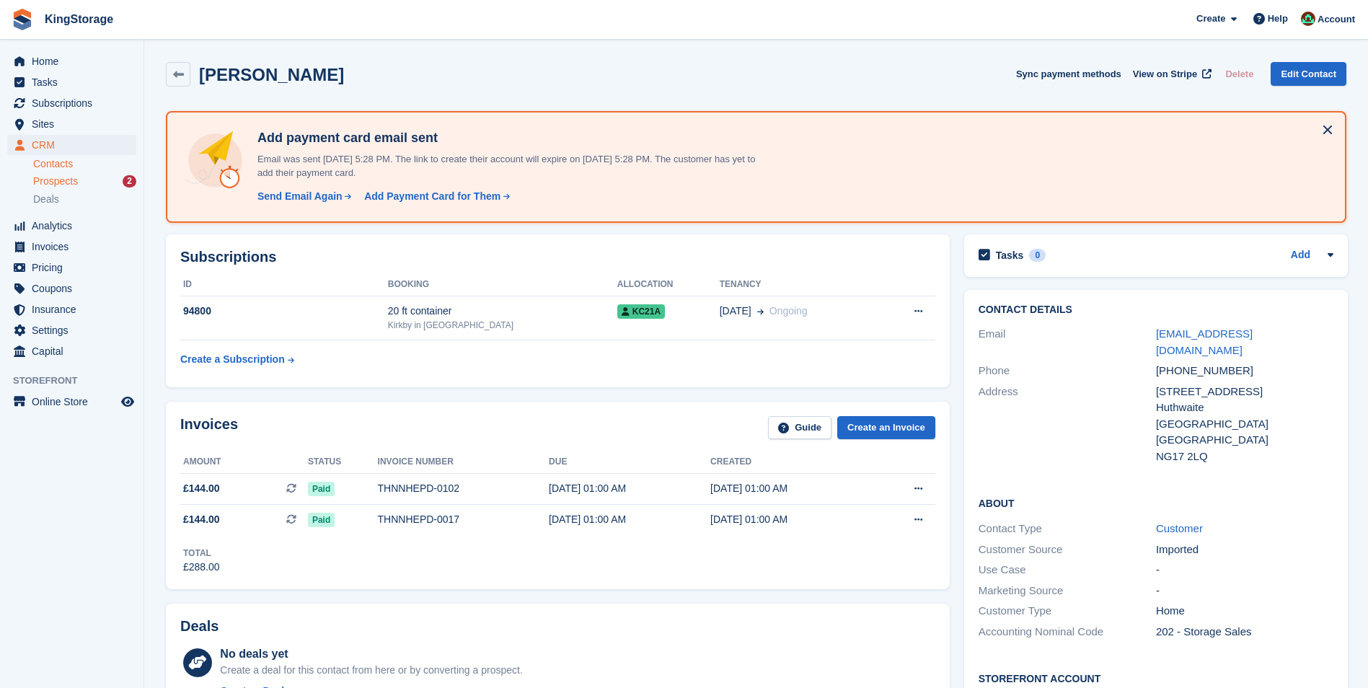
click at [68, 182] on span "Prospects" at bounding box center [55, 181] width 45 height 14
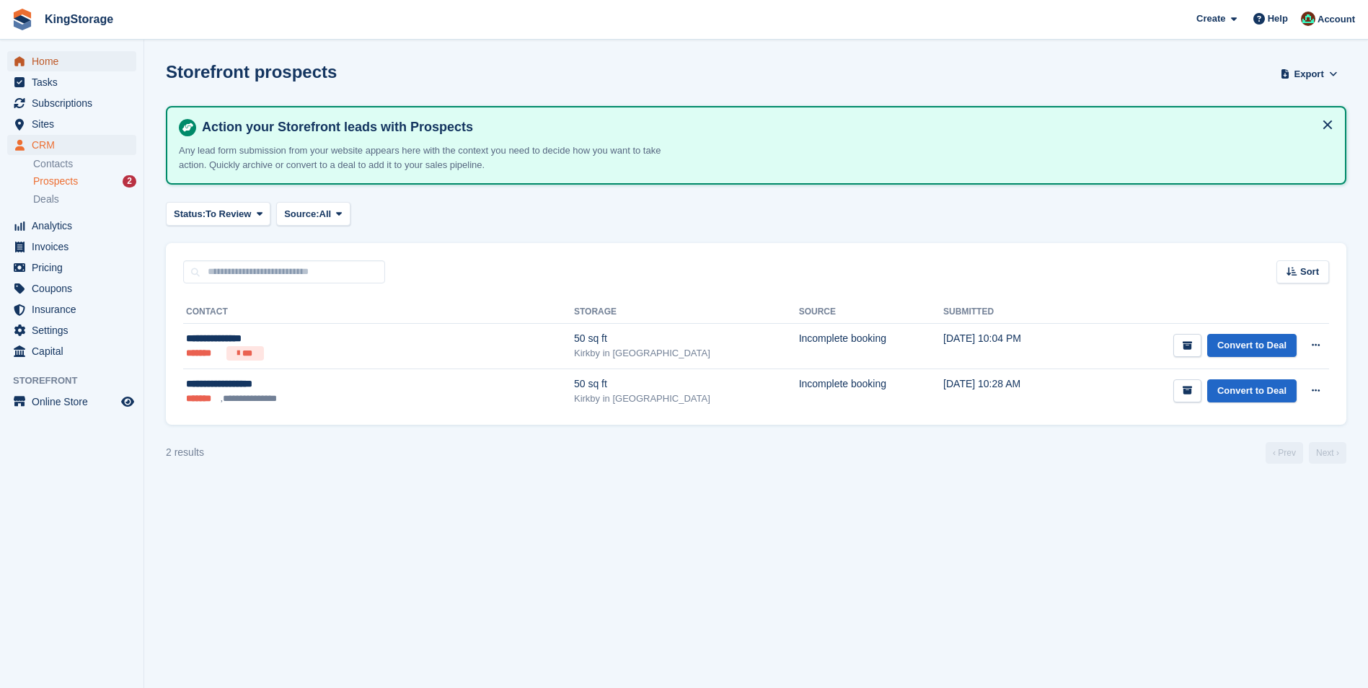
click at [53, 58] on span "Home" at bounding box center [75, 61] width 87 height 20
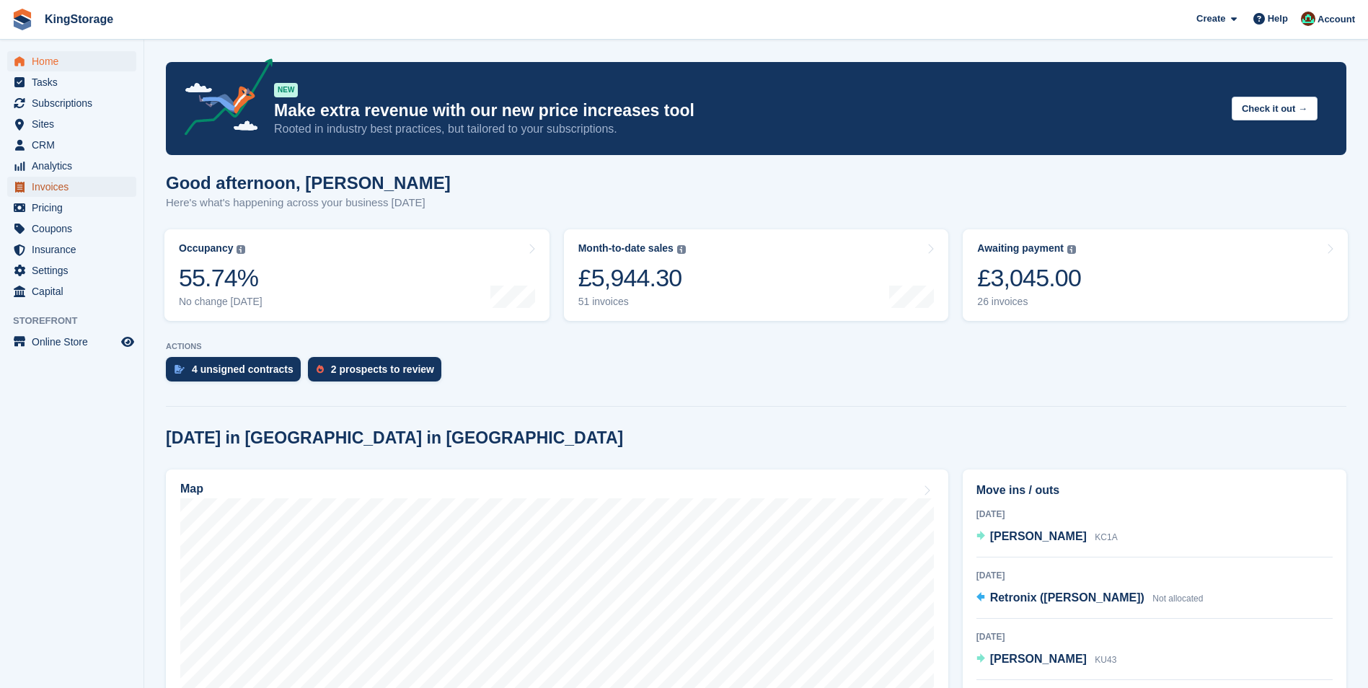
click at [57, 186] on span "Invoices" at bounding box center [75, 187] width 87 height 20
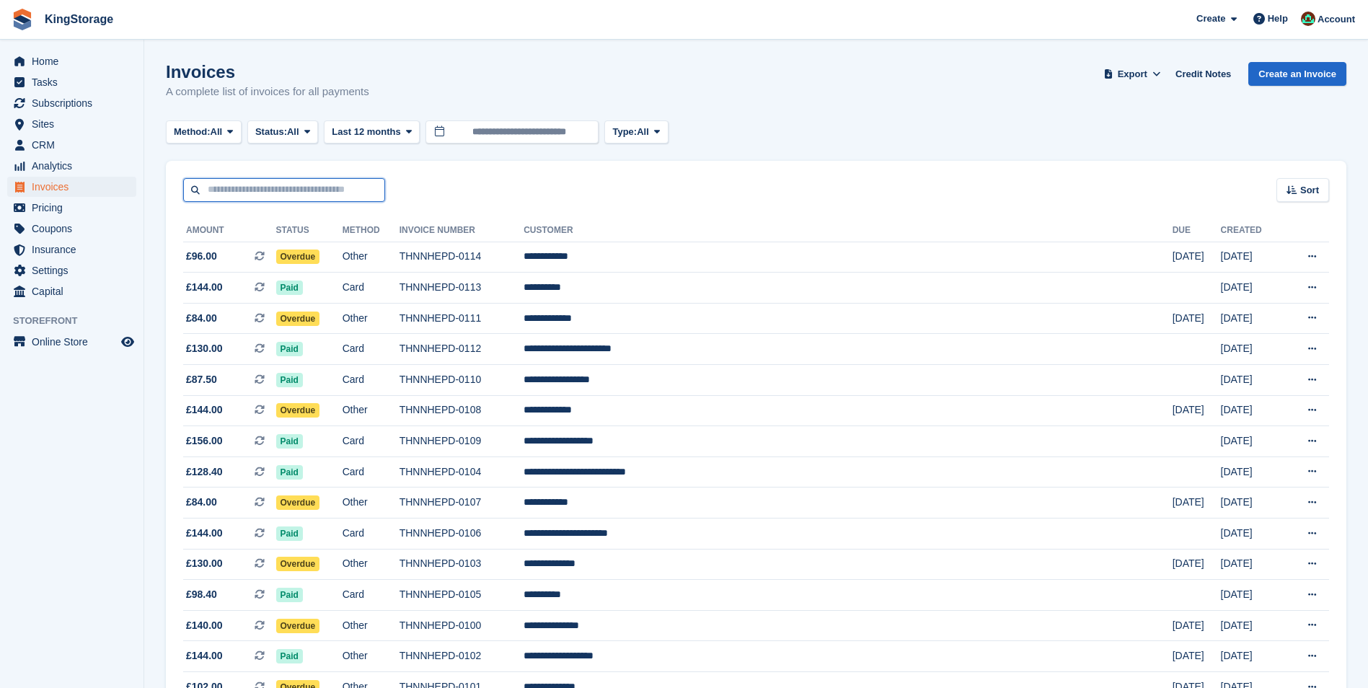
click at [312, 195] on input "text" at bounding box center [284, 190] width 202 height 24
type input "****"
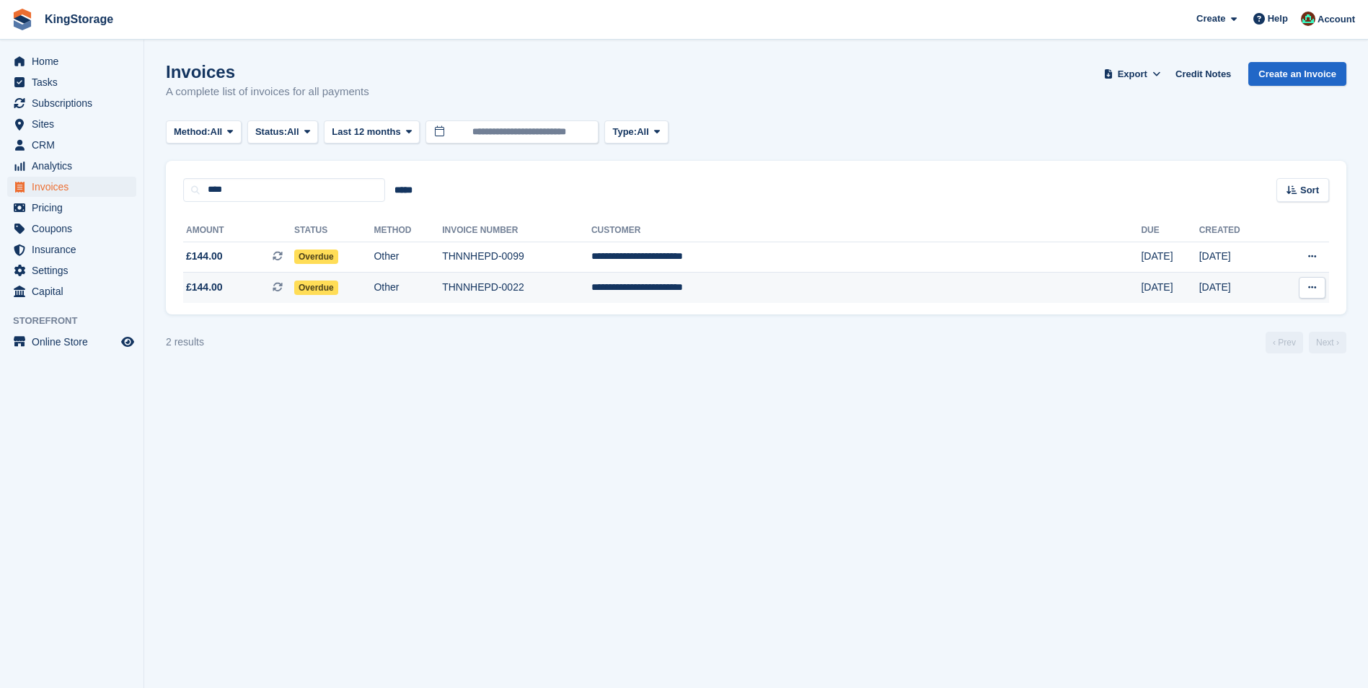
click at [579, 283] on td "THNNHEPD-0022" at bounding box center [516, 288] width 149 height 30
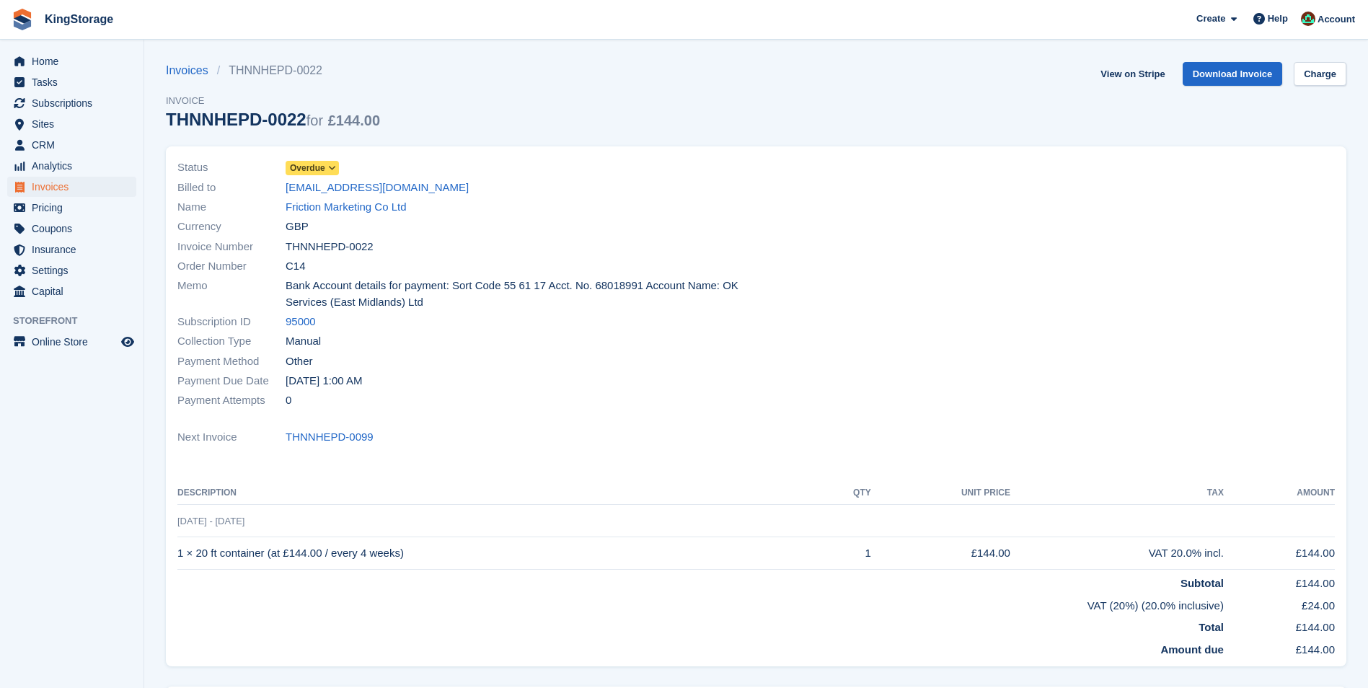
click at [329, 169] on icon at bounding box center [332, 168] width 8 height 9
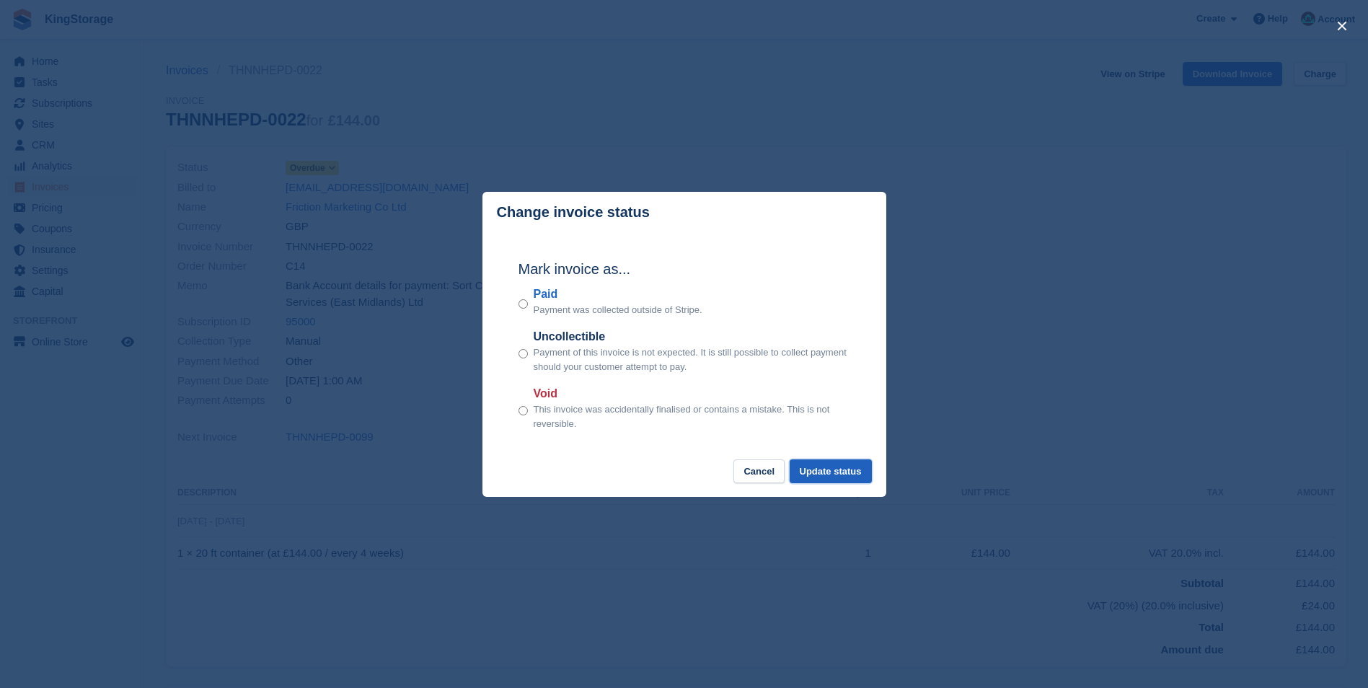
click at [849, 470] on button "Update status" at bounding box center [830, 471] width 82 height 24
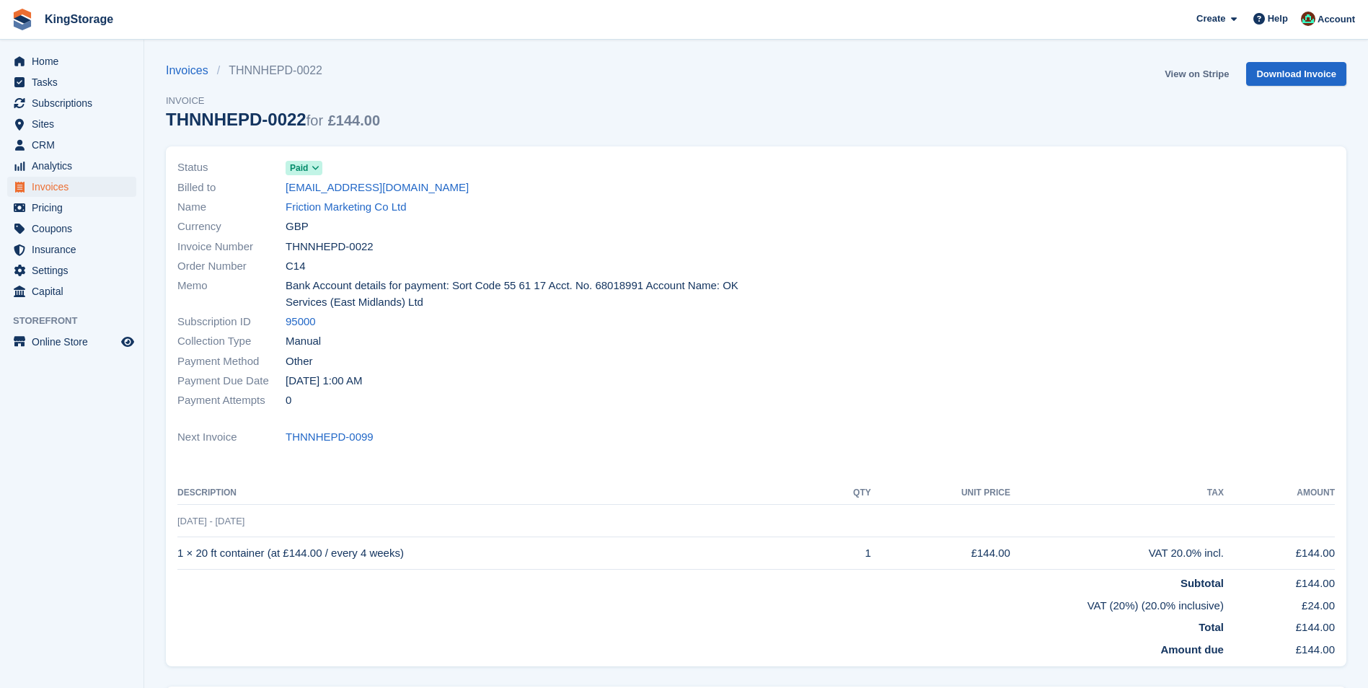
click at [1208, 79] on link "View on Stripe" at bounding box center [1197, 74] width 76 height 24
click at [50, 185] on span "Invoices" at bounding box center [75, 187] width 87 height 20
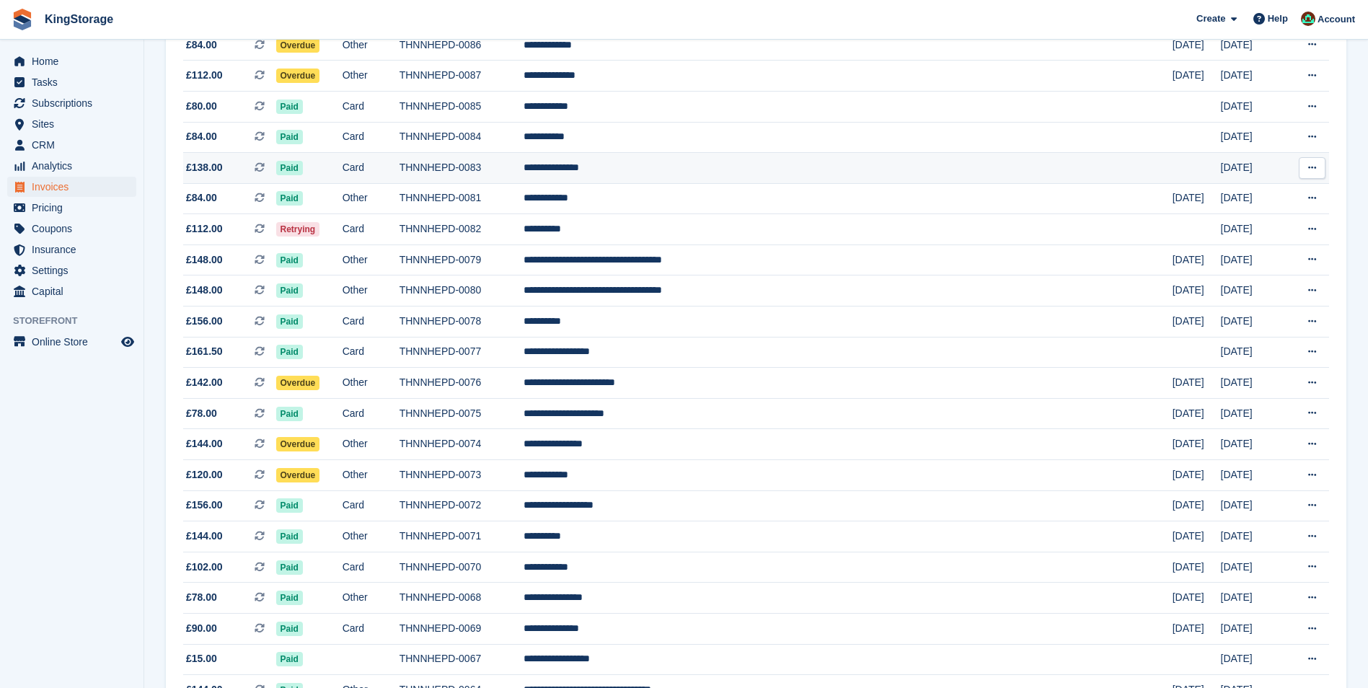
scroll to position [1017, 0]
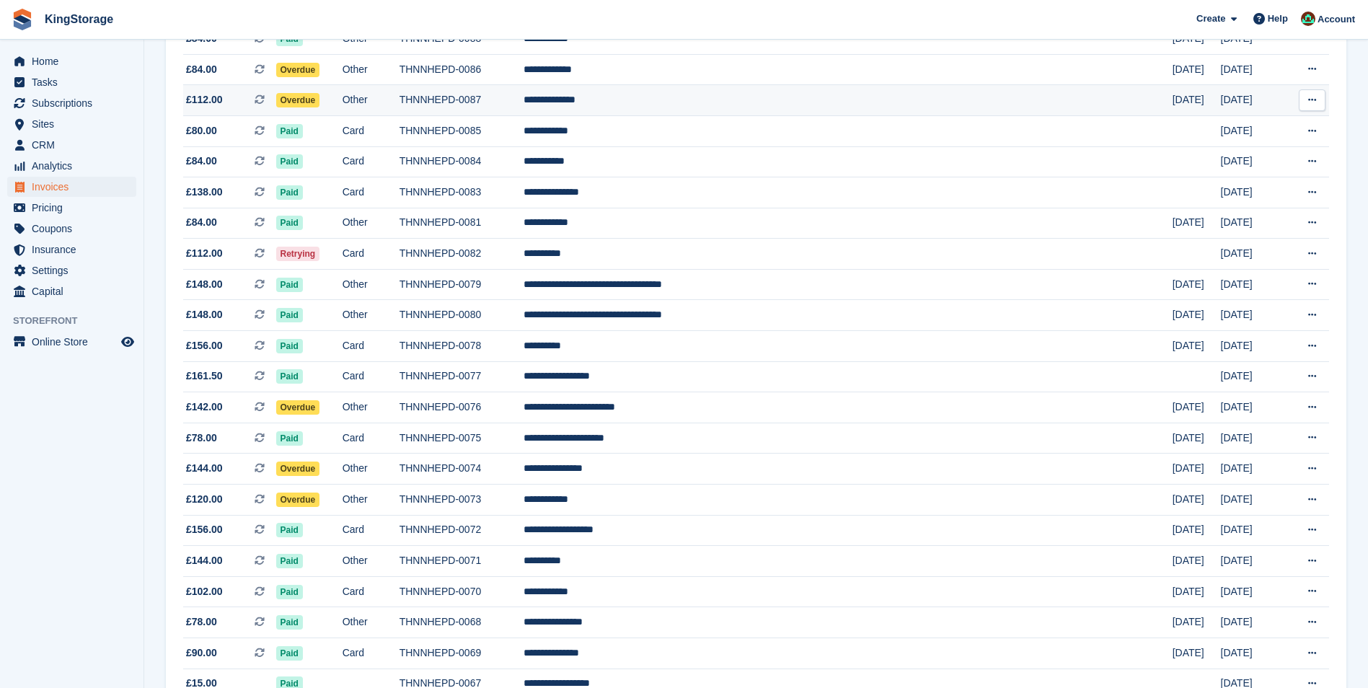
click at [524, 105] on td "THNNHEPD-0087" at bounding box center [461, 100] width 125 height 31
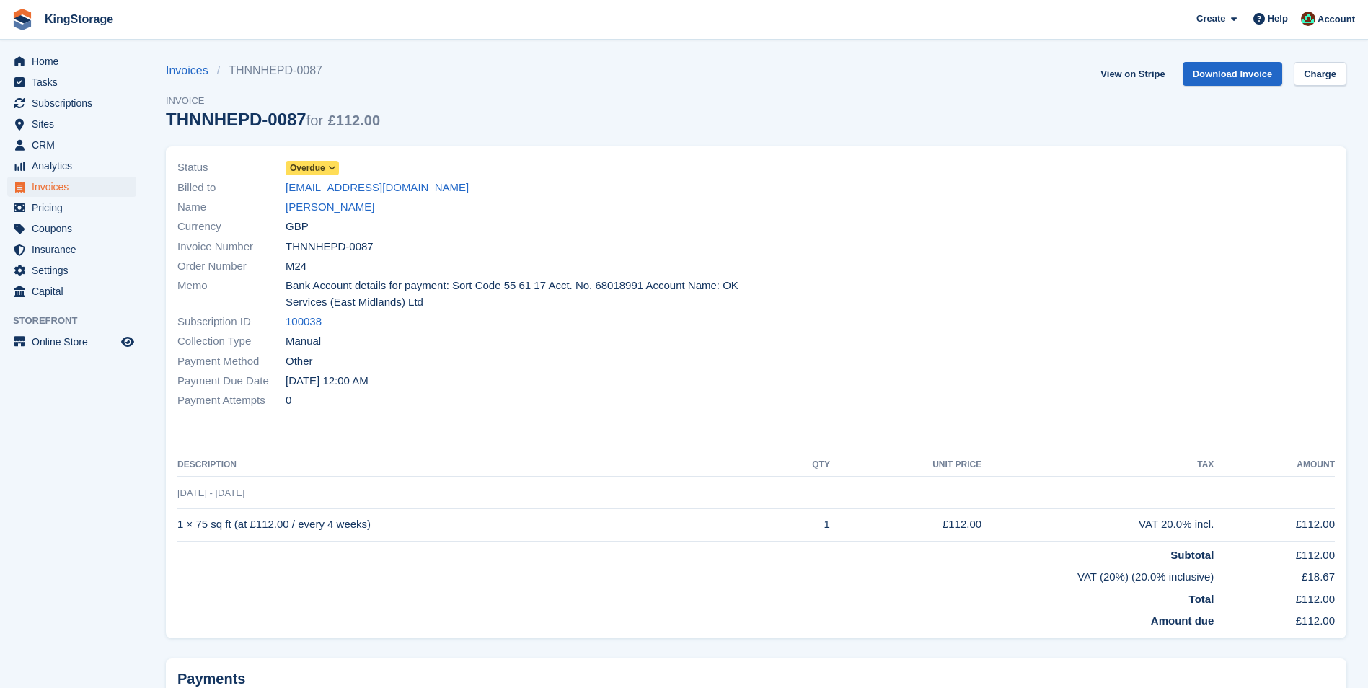
click at [328, 167] on icon at bounding box center [332, 168] width 8 height 9
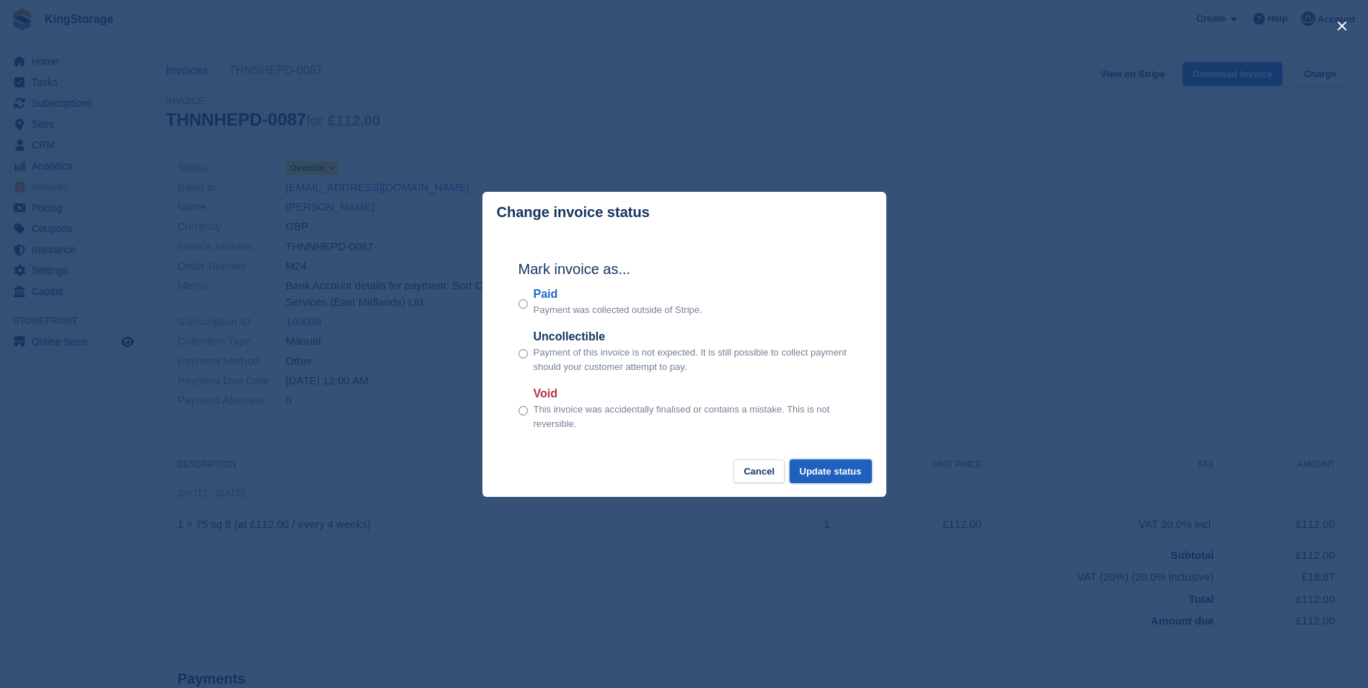
click at [851, 472] on button "Update status" at bounding box center [830, 471] width 82 height 24
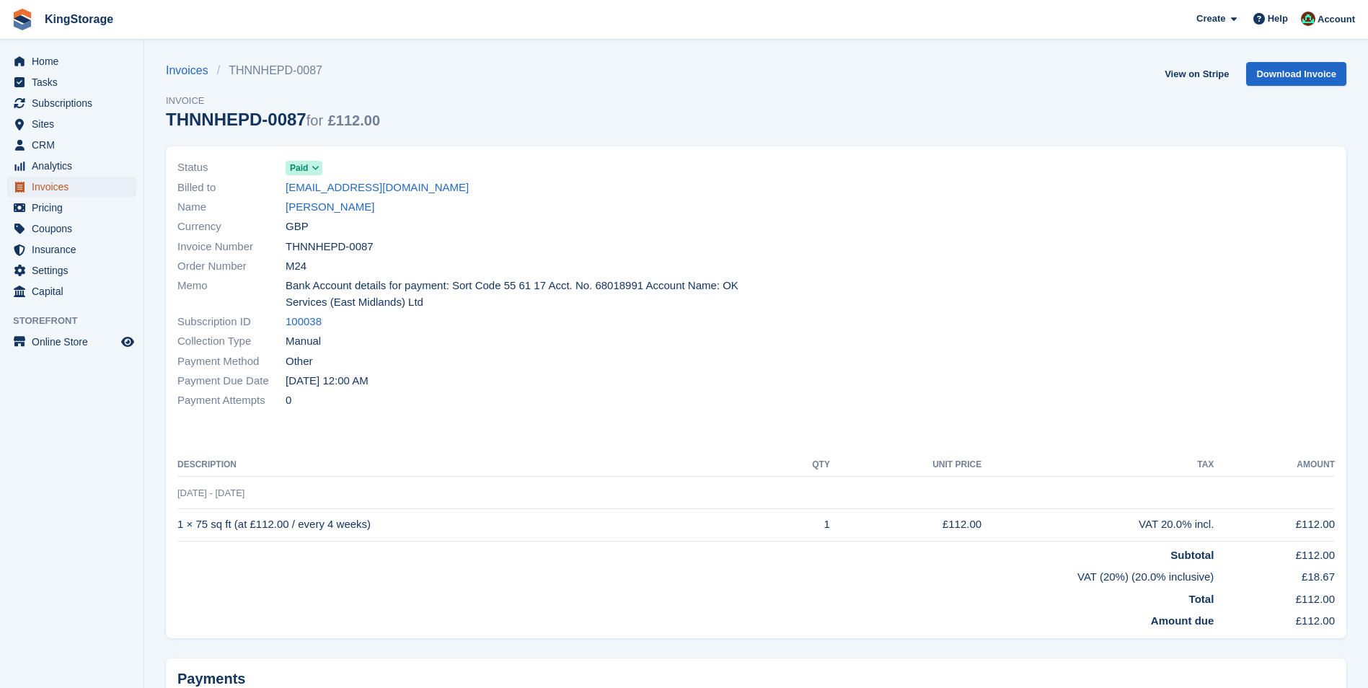
click at [74, 190] on span "Invoices" at bounding box center [75, 187] width 87 height 20
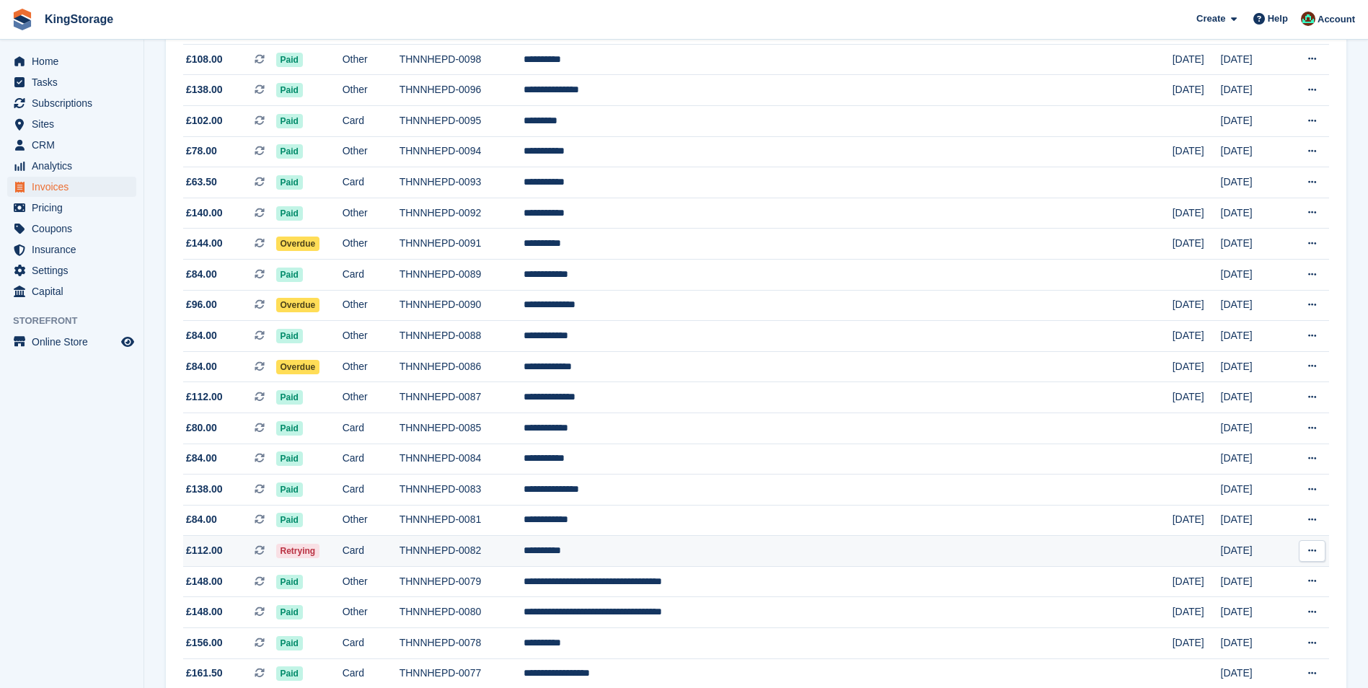
scroll to position [721, 0]
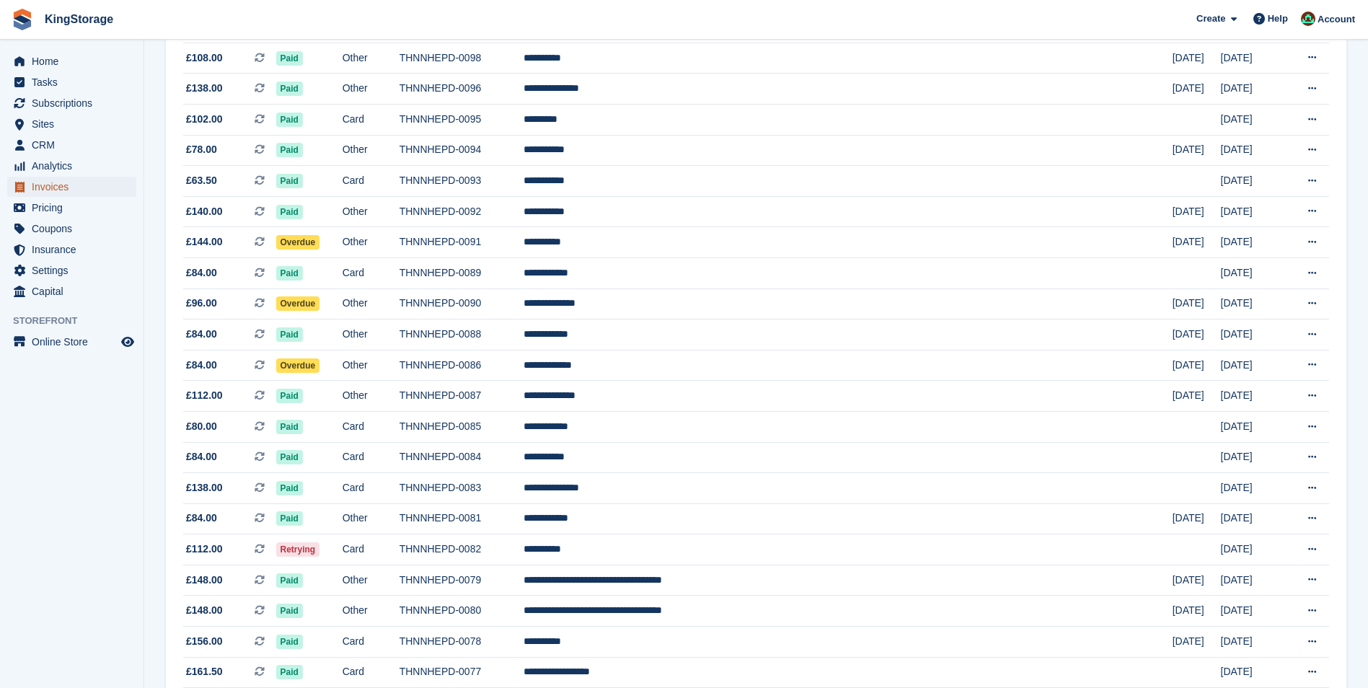
click at [66, 183] on span "Invoices" at bounding box center [75, 187] width 87 height 20
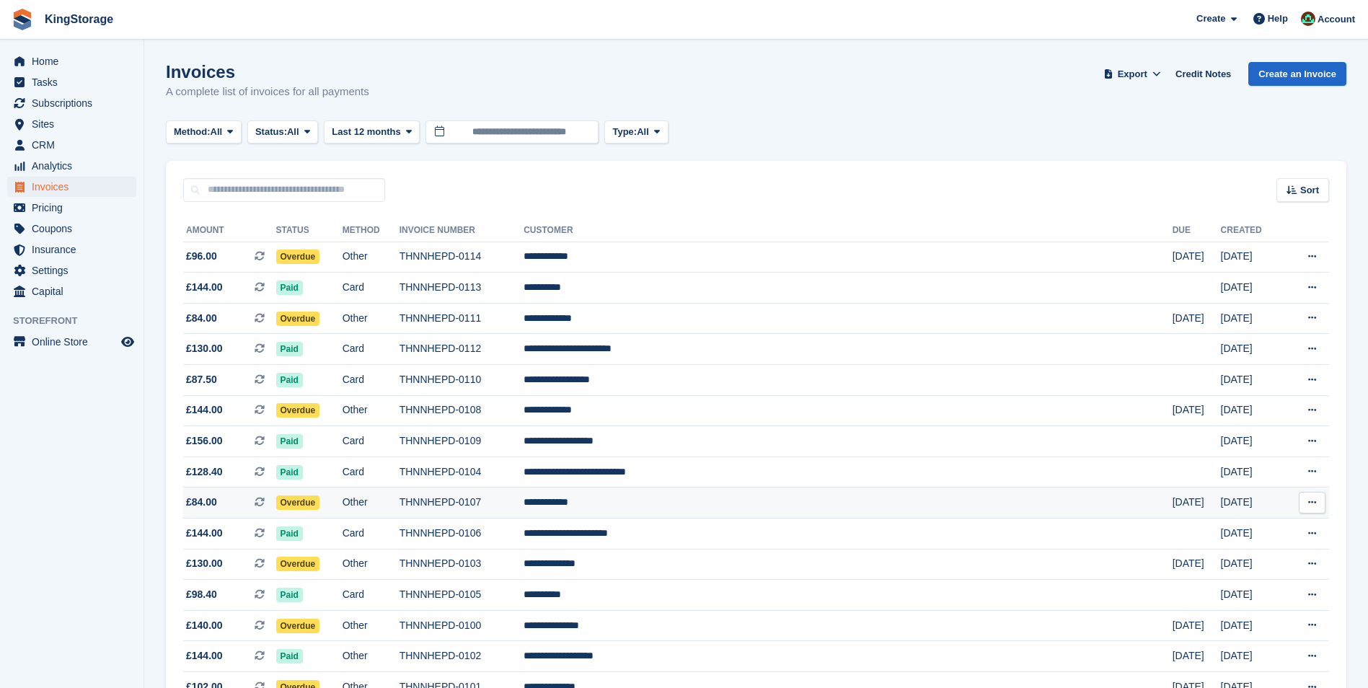
click at [524, 504] on td "THNNHEPD-0107" at bounding box center [461, 502] width 125 height 31
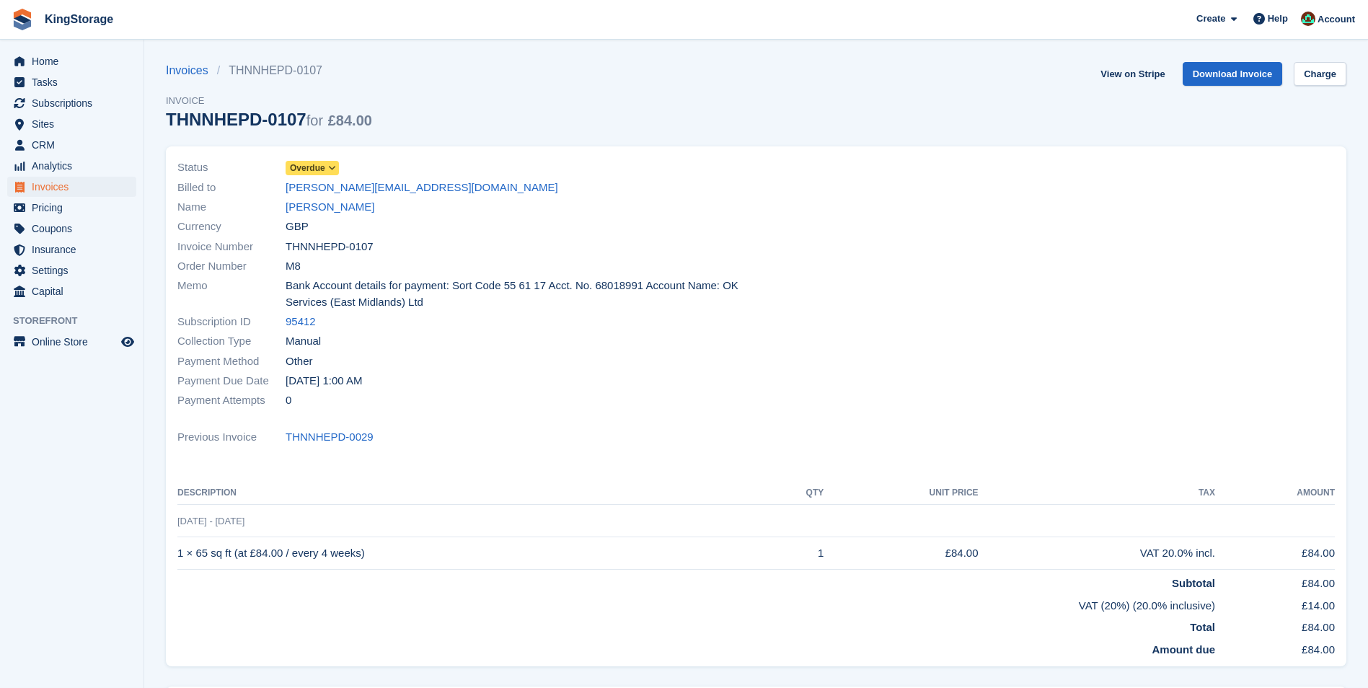
click at [327, 164] on span at bounding box center [333, 168] width 12 height 12
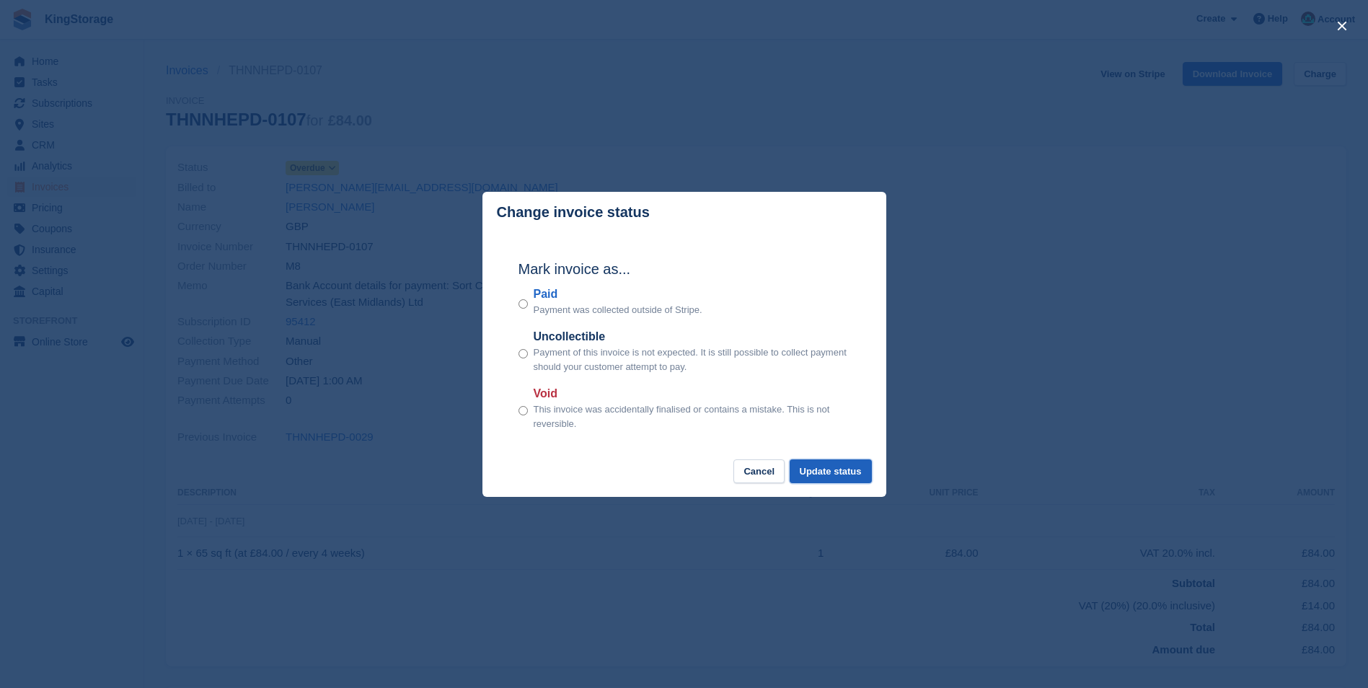
click at [818, 477] on button "Update status" at bounding box center [830, 471] width 82 height 24
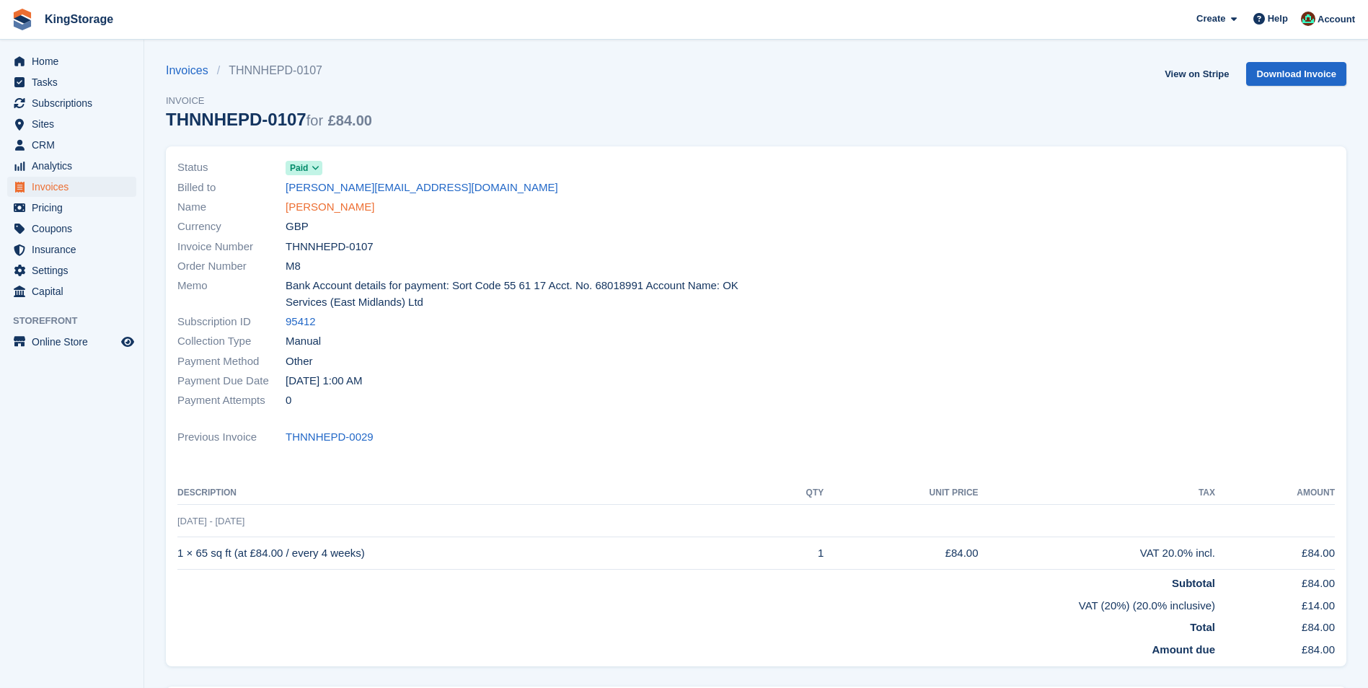
click at [311, 210] on link "[PERSON_NAME]" at bounding box center [330, 207] width 89 height 17
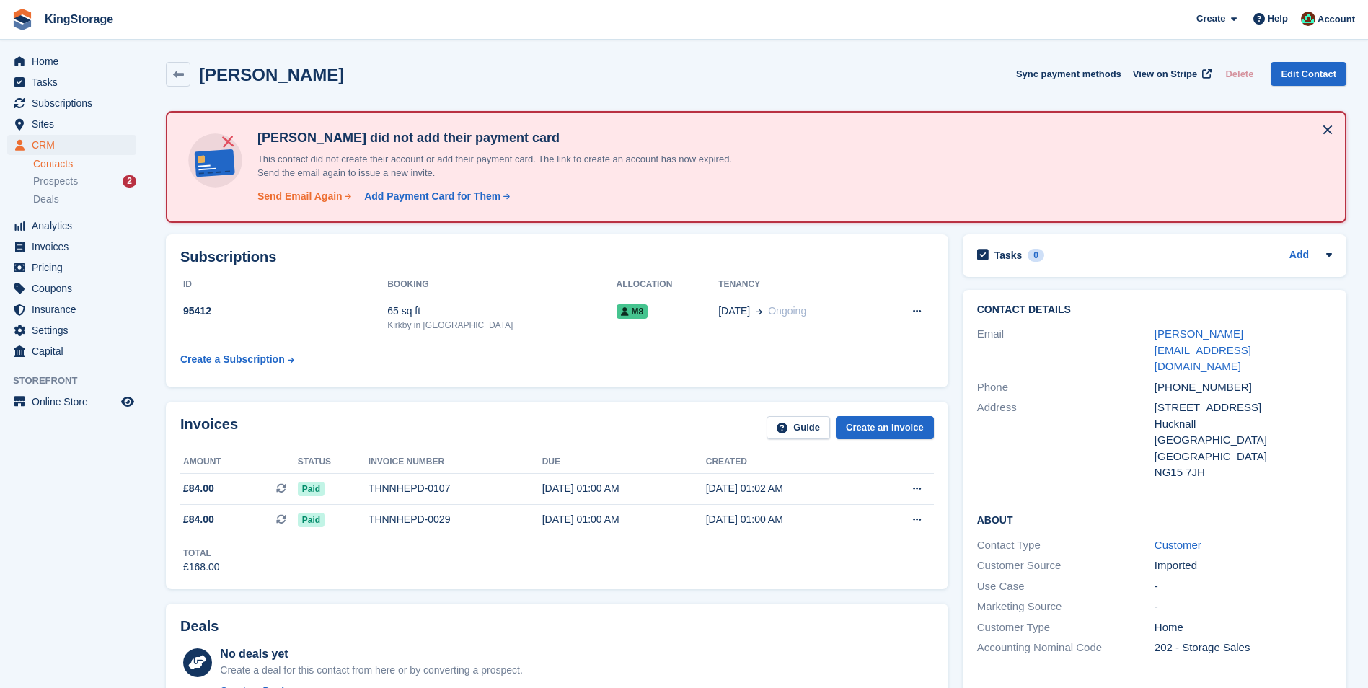
click at [305, 201] on div "Send Email Again" at bounding box center [299, 196] width 85 height 15
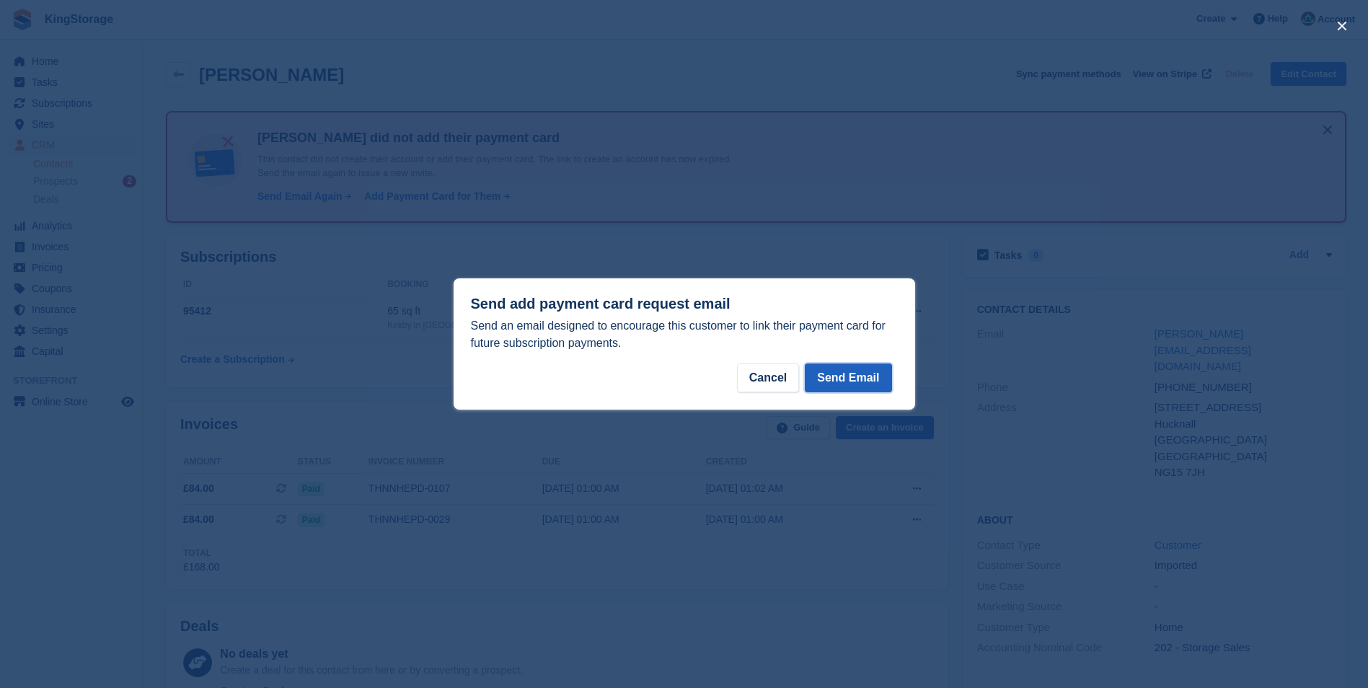
click at [846, 373] on button "Send Email" at bounding box center [848, 377] width 87 height 29
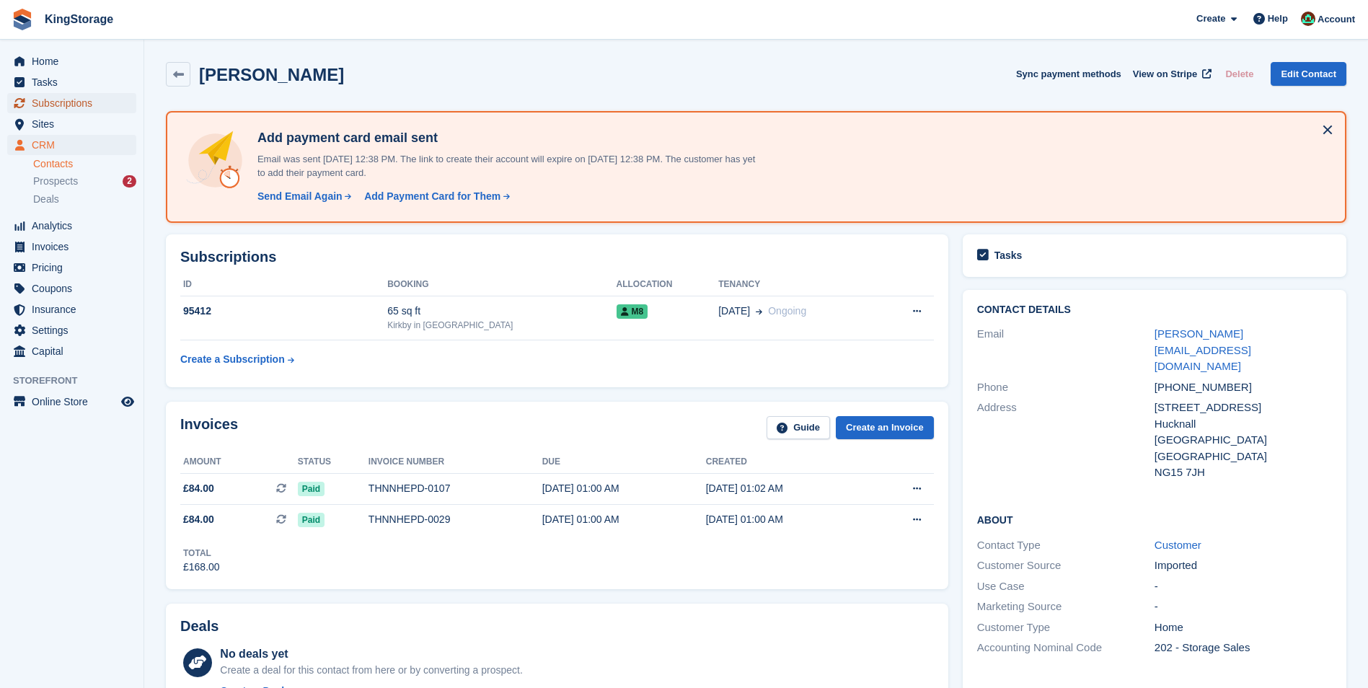
click at [61, 110] on span "Subscriptions" at bounding box center [75, 103] width 87 height 20
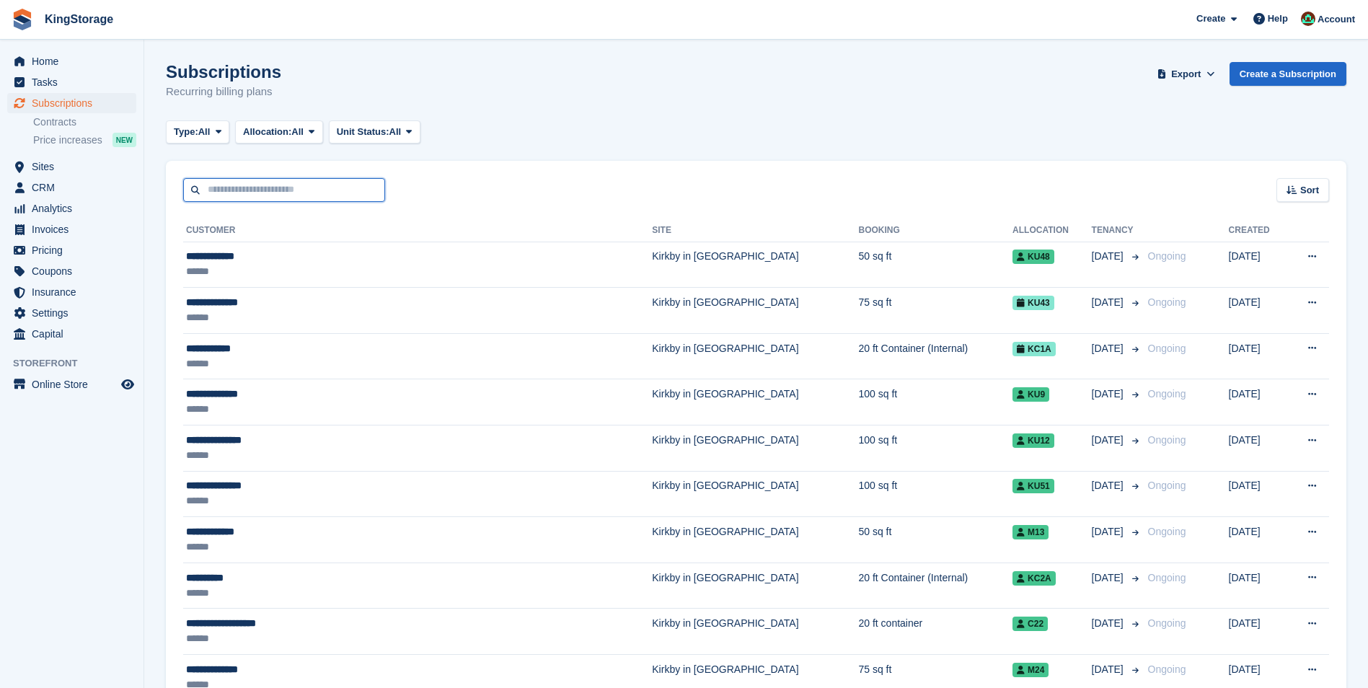
drag, startPoint x: 241, startPoint y: 193, endPoint x: 234, endPoint y: 167, distance: 27.5
click at [241, 191] on input "text" at bounding box center [284, 190] width 202 height 24
type input "*****"
